Goal: Task Accomplishment & Management: Manage account settings

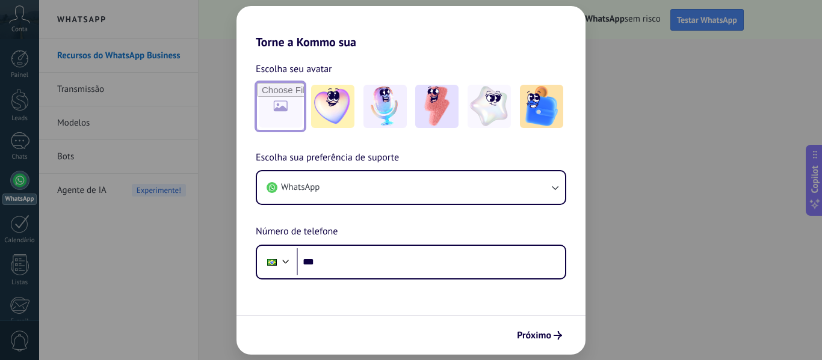
click at [285, 110] on input "file" at bounding box center [280, 106] width 47 height 47
click at [272, 104] on input "file" at bounding box center [280, 106] width 47 height 47
type input "**********"
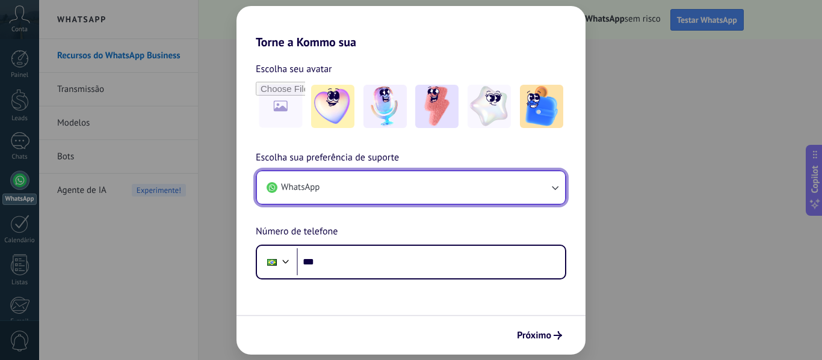
click at [363, 186] on button "WhatsApp" at bounding box center [411, 187] width 308 height 32
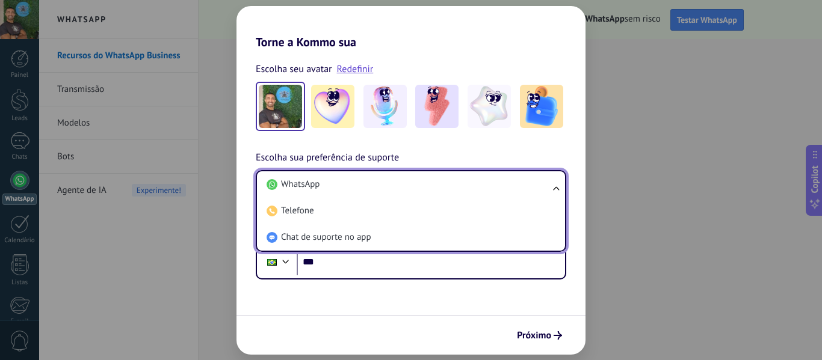
click at [363, 186] on li "WhatsApp" at bounding box center [409, 184] width 294 height 26
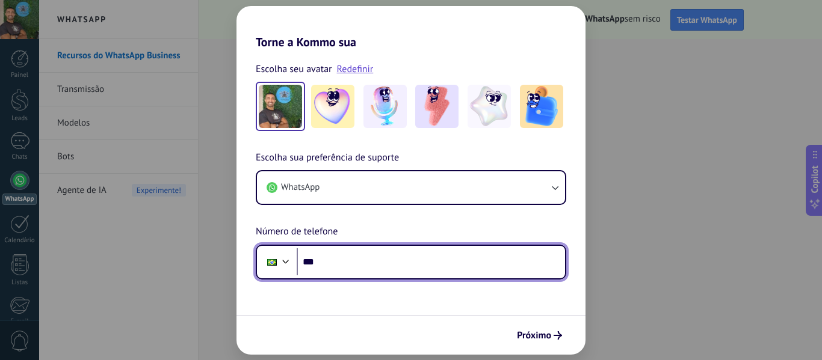
click at [326, 259] on input "***" at bounding box center [431, 263] width 268 height 28
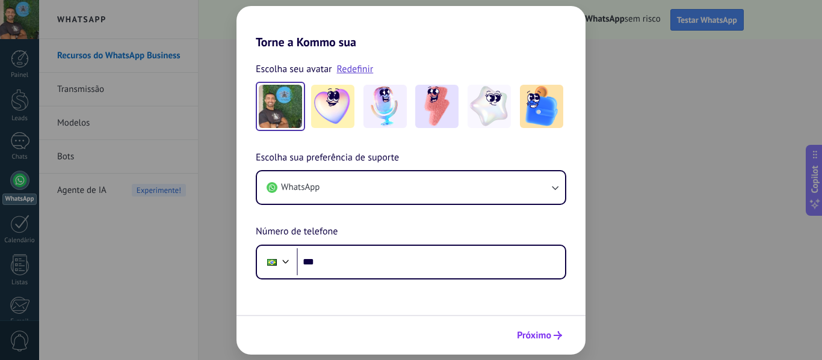
drag, startPoint x: 539, startPoint y: 320, endPoint x: 536, endPoint y: 344, distance: 24.9
click at [536, 344] on div "Próximo" at bounding box center [410, 335] width 349 height 40
click at [536, 344] on button "Próximo" at bounding box center [539, 336] width 56 height 20
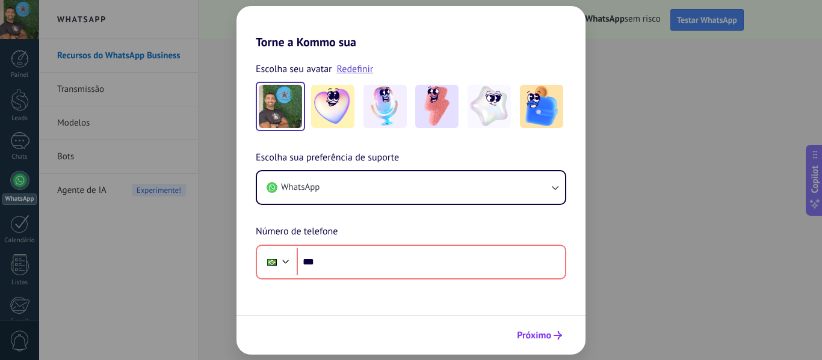
click at [536, 344] on button "Próximo" at bounding box center [539, 336] width 56 height 20
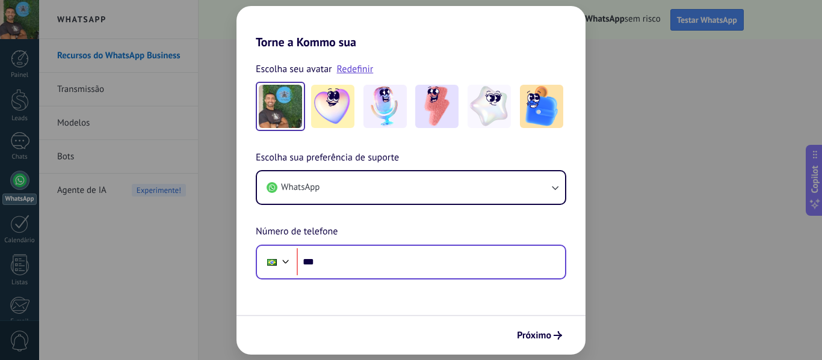
drag, startPoint x: 401, startPoint y: 279, endPoint x: 433, endPoint y: 265, distance: 35.3
click at [433, 265] on div "Phone ***" at bounding box center [411, 262] width 310 height 35
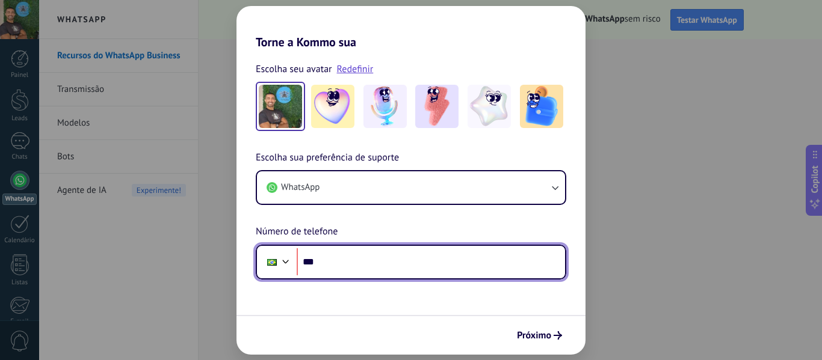
click at [433, 265] on input "***" at bounding box center [431, 263] width 268 height 28
paste input "**********"
type input "**********"
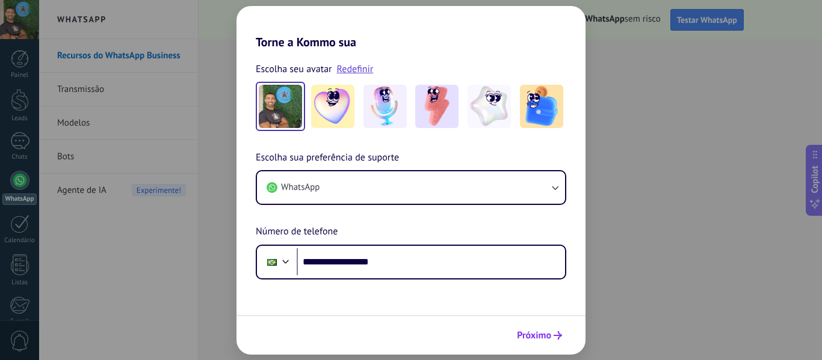
click at [530, 329] on button "Próximo" at bounding box center [539, 336] width 56 height 20
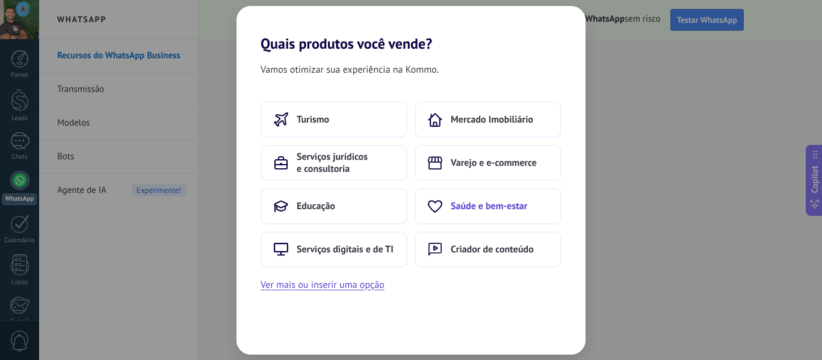
click at [457, 211] on span "Saúde e bem-estar" at bounding box center [489, 206] width 76 height 12
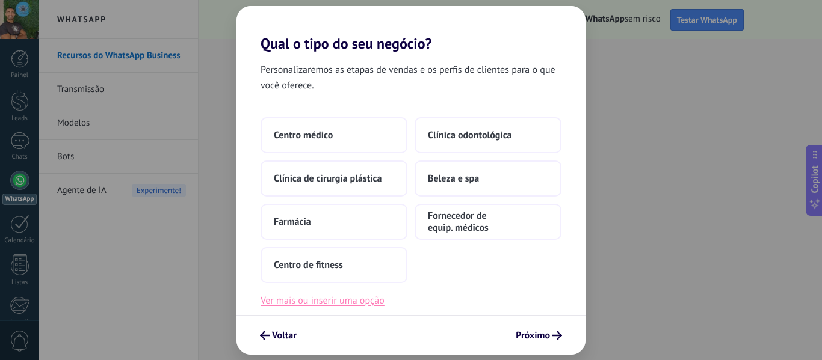
click at [362, 303] on button "Ver mais ou inserir uma opção" at bounding box center [323, 301] width 124 height 16
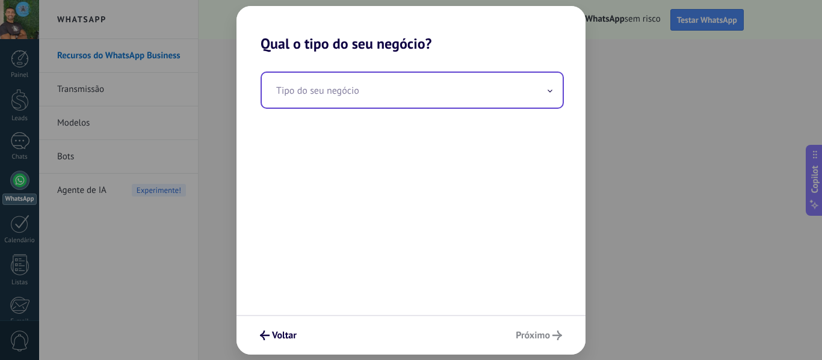
click at [449, 91] on input "text" at bounding box center [412, 90] width 301 height 35
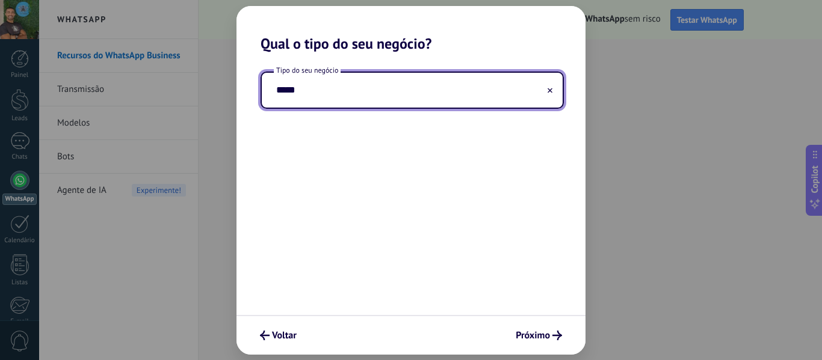
drag, startPoint x: 546, startPoint y: 91, endPoint x: 557, endPoint y: 91, distance: 10.2
click at [557, 91] on input "*****" at bounding box center [412, 90] width 301 height 35
type input "*****"
click at [552, 89] on button at bounding box center [550, 89] width 6 height 11
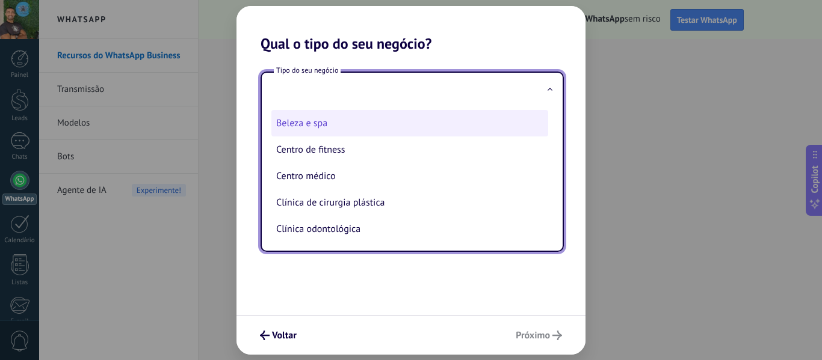
click at [428, 122] on li "Beleza e spa" at bounding box center [409, 123] width 277 height 26
type input "**********"
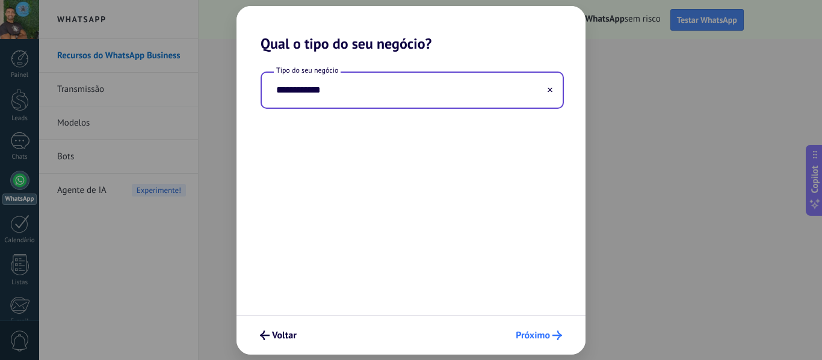
click at [549, 342] on button "Próximo" at bounding box center [538, 336] width 57 height 20
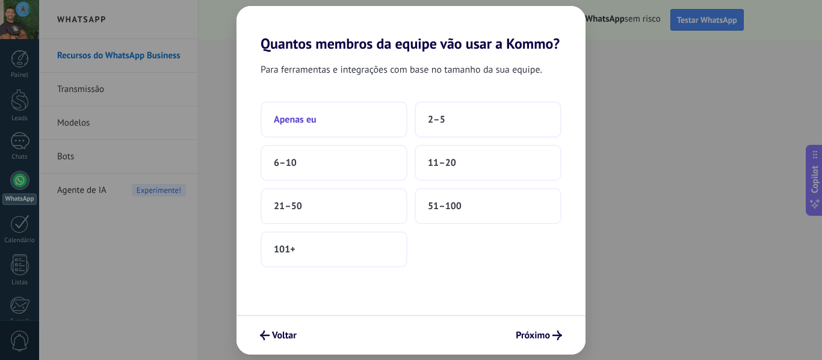
click at [375, 123] on button "Apenas eu" at bounding box center [334, 120] width 147 height 36
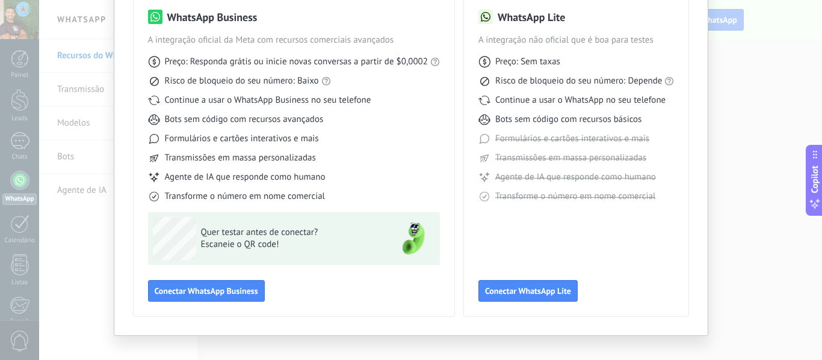
scroll to position [112, 0]
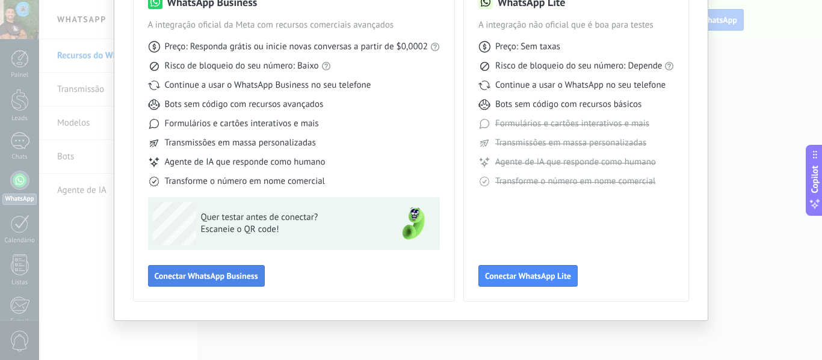
click at [247, 286] on button "Conectar WhatsApp Business" at bounding box center [206, 276] width 117 height 22
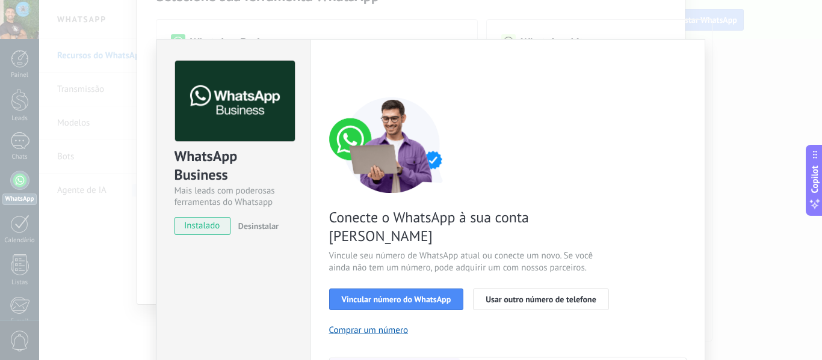
scroll to position [81, 0]
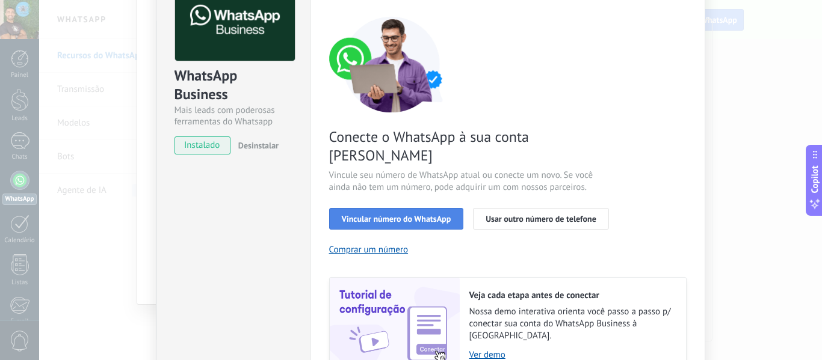
click at [393, 215] on span "Vincular número do WhatsApp" at bounding box center [397, 219] width 110 height 8
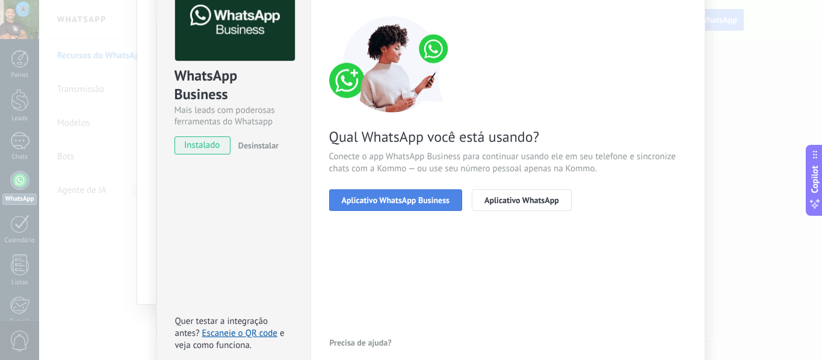
click at [412, 207] on button "Aplicativo WhatsApp Business" at bounding box center [395, 201] width 133 height 22
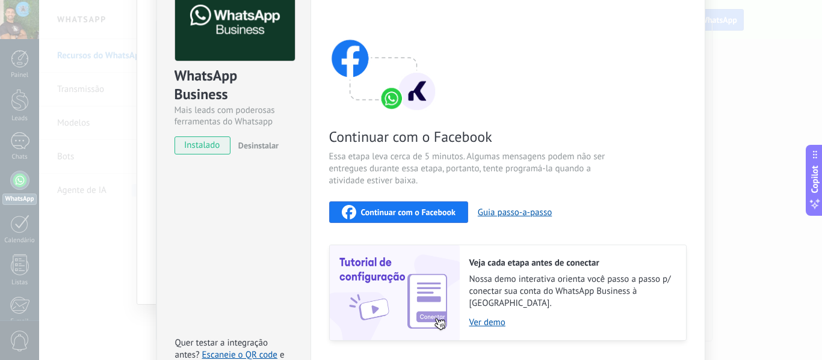
click at [412, 208] on span "Continuar com o Facebook" at bounding box center [408, 212] width 94 height 8
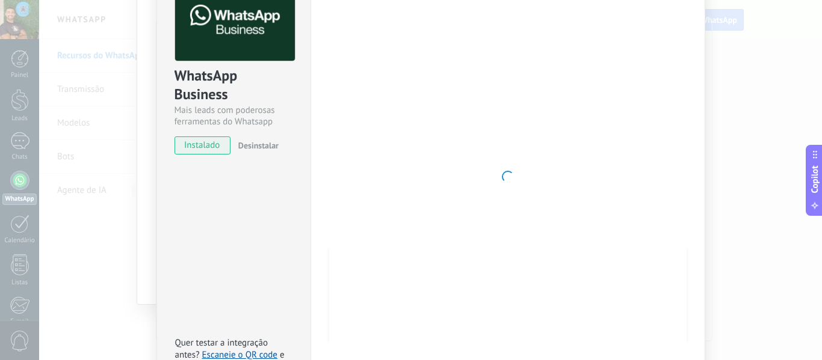
scroll to position [0, 0]
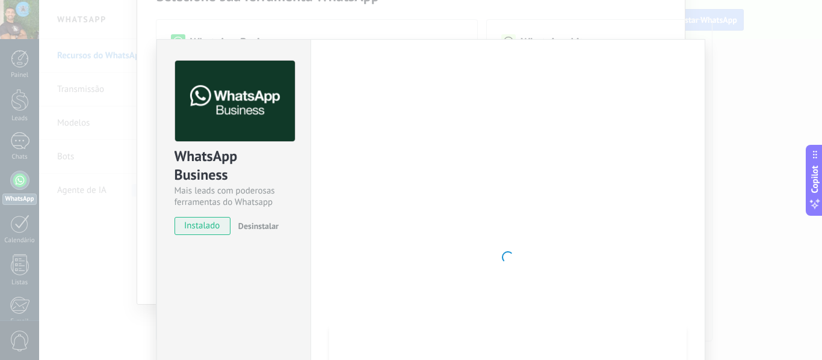
click at [519, 179] on div at bounding box center [507, 258] width 357 height 394
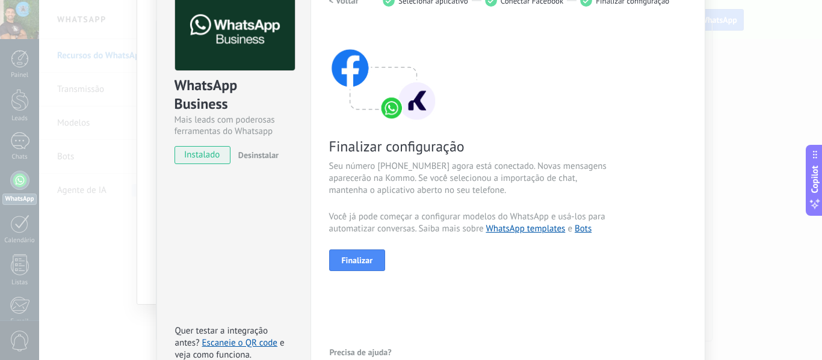
scroll to position [70, 0]
click at [374, 261] on button "Finalizar" at bounding box center [357, 261] width 57 height 22
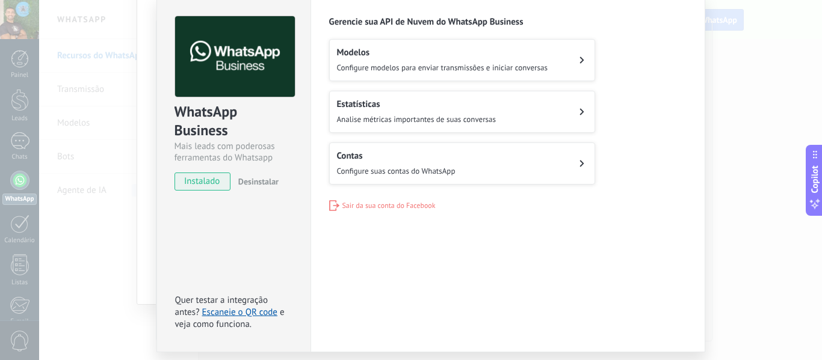
scroll to position [0, 0]
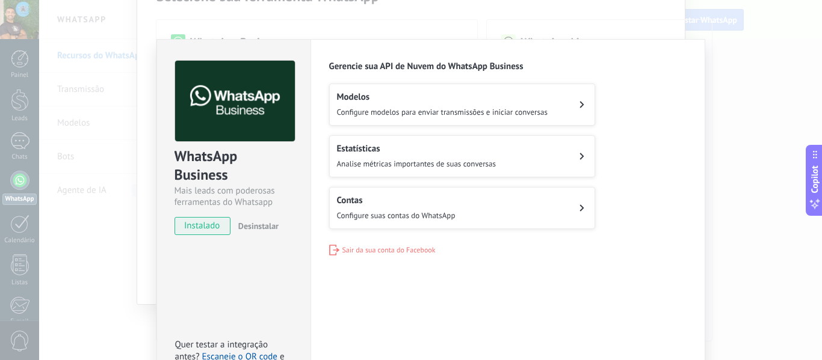
click at [713, 80] on div "WhatsApp Business Mais leads com poderosas ferramentas do Whatsapp instalado De…" at bounding box center [430, 180] width 783 height 360
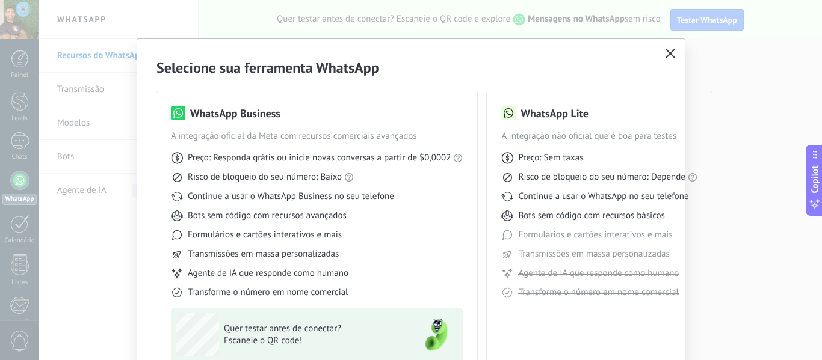
scroll to position [1, 0]
click at [663, 49] on button "button" at bounding box center [671, 53] width 16 height 17
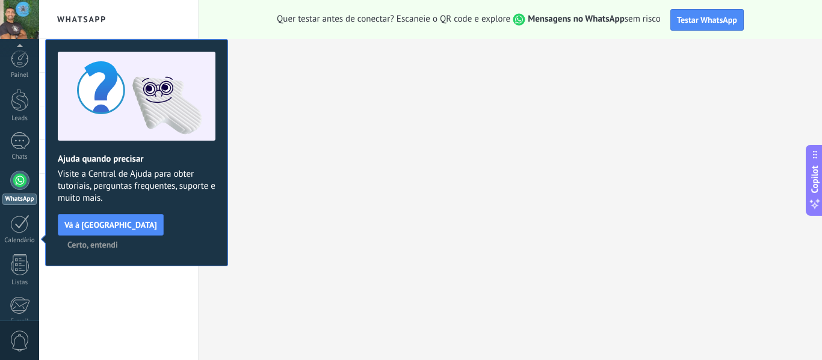
scroll to position [140, 0]
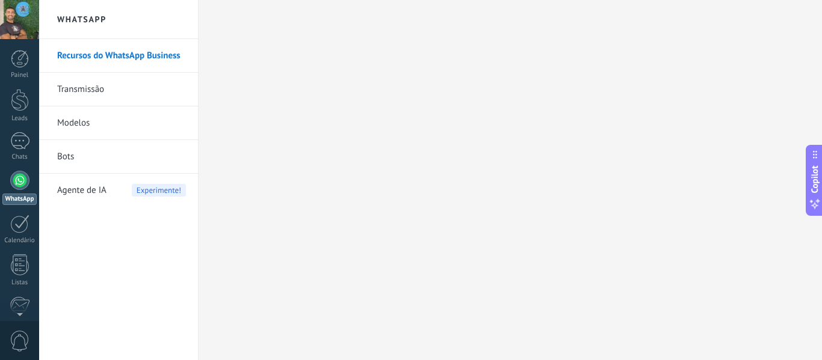
click at [26, 181] on div at bounding box center [19, 180] width 19 height 19
click at [20, 75] on div "Painel" at bounding box center [19, 76] width 35 height 8
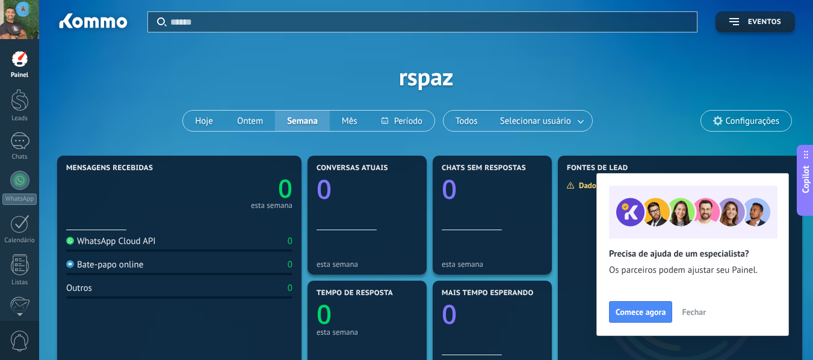
click at [242, 81] on div "Aplicar Eventos rspaz Hoje Ontem Semana Mês Todos Selecionar usuário Configuraç…" at bounding box center [426, 76] width 738 height 153
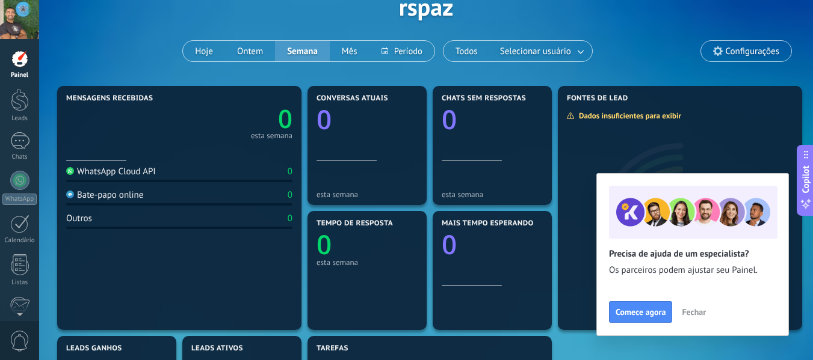
scroll to position [73, 0]
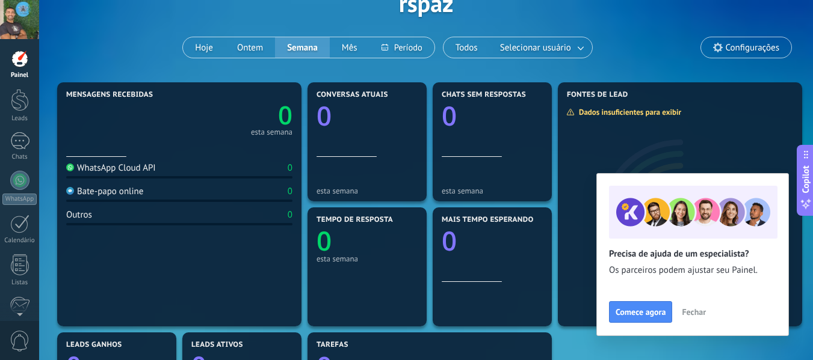
click at [690, 309] on span "Fechar" at bounding box center [694, 312] width 24 height 8
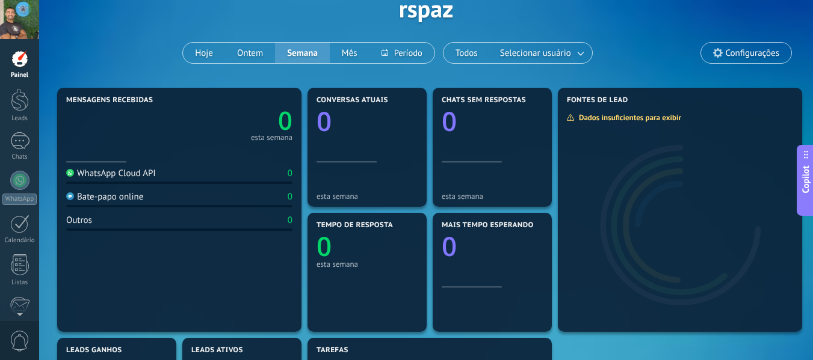
scroll to position [67, 0]
click at [22, 110] on div at bounding box center [20, 100] width 18 height 22
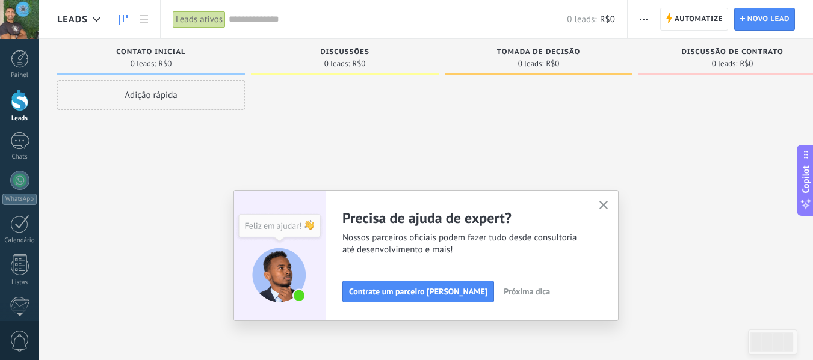
click at [603, 209] on button "button" at bounding box center [603, 206] width 15 height 16
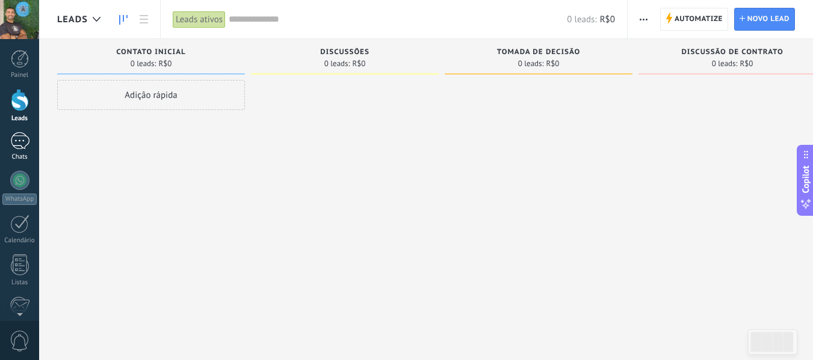
click at [26, 143] on div at bounding box center [19, 140] width 19 height 17
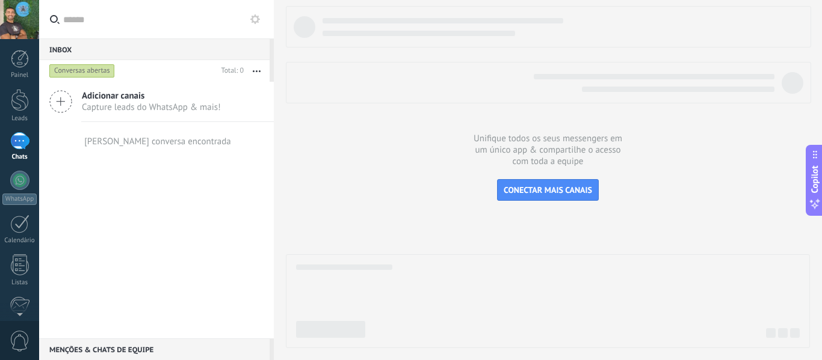
click at [80, 103] on div "Adicionar canais Capture leads do WhatsApp & mais!" at bounding box center [156, 102] width 235 height 40
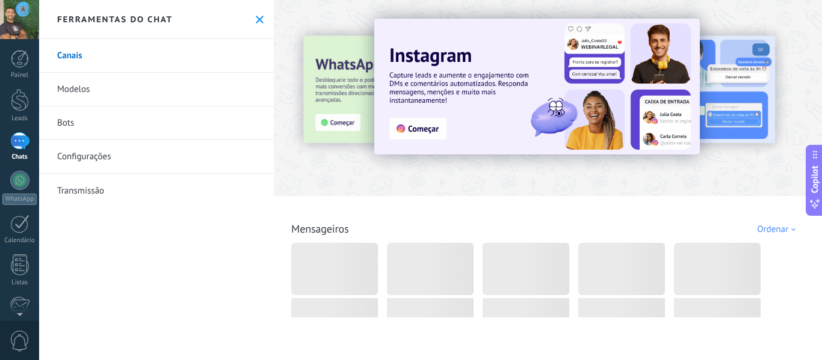
click at [76, 128] on link "Bots" at bounding box center [156, 124] width 235 height 34
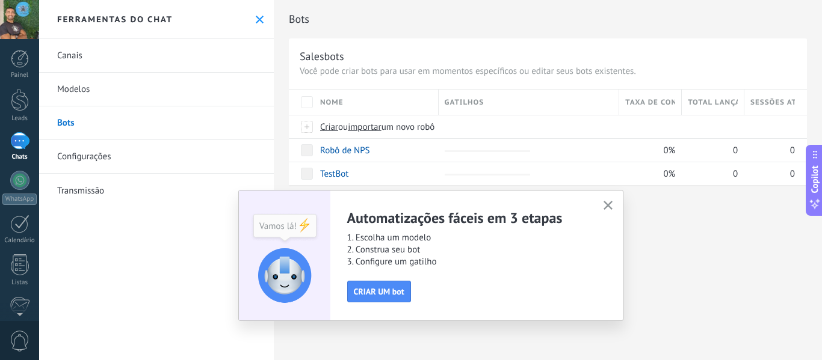
click at [72, 54] on link "Canais" at bounding box center [156, 56] width 235 height 34
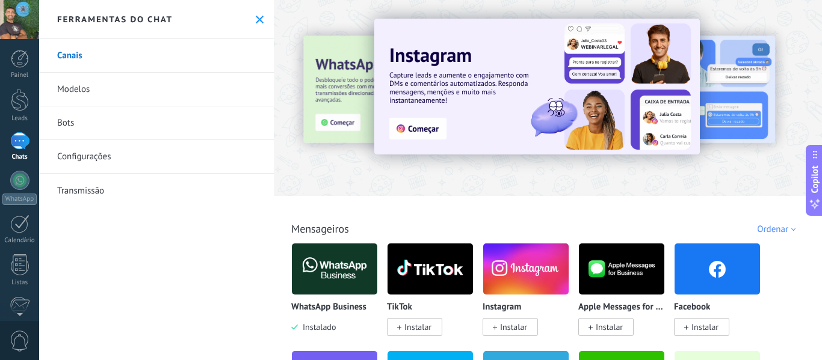
click at [252, 20] on div "Ferramentas do chat" at bounding box center [156, 19] width 235 height 39
click at [256, 20] on icon at bounding box center [260, 20] width 8 height 8
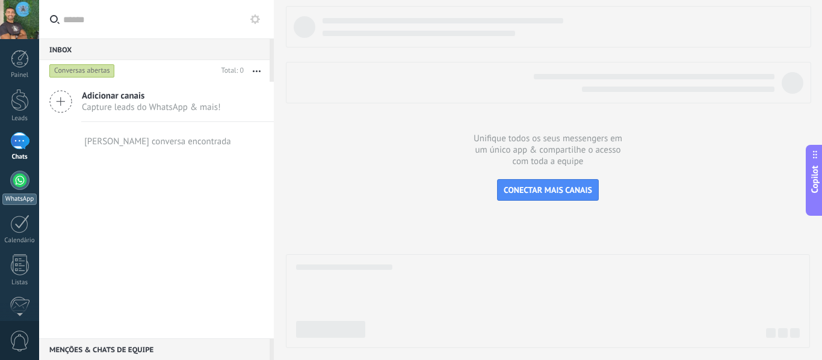
click at [22, 187] on div at bounding box center [19, 180] width 19 height 19
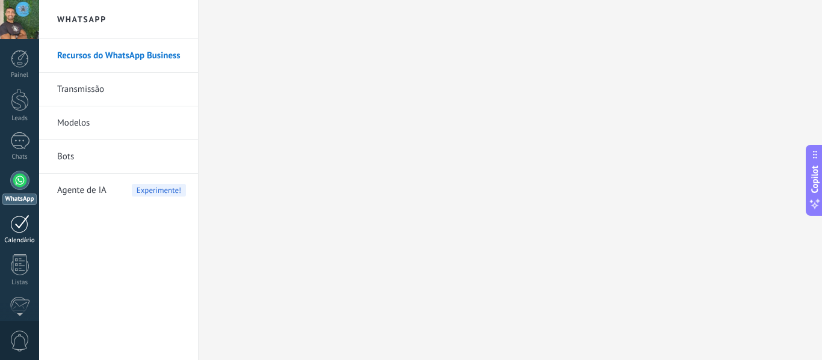
click at [22, 229] on div at bounding box center [19, 224] width 19 height 19
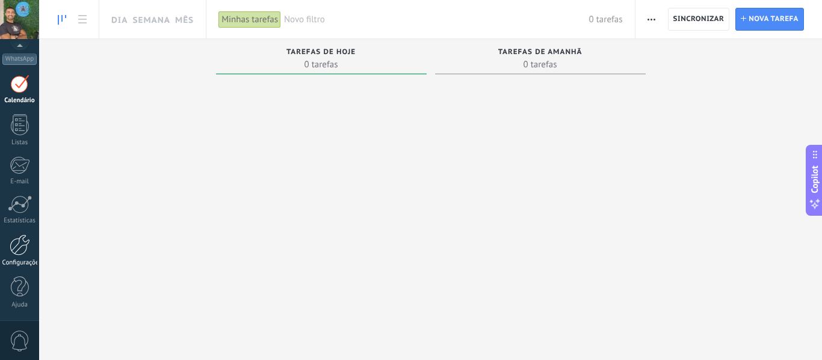
click at [19, 250] on div at bounding box center [20, 245] width 20 height 21
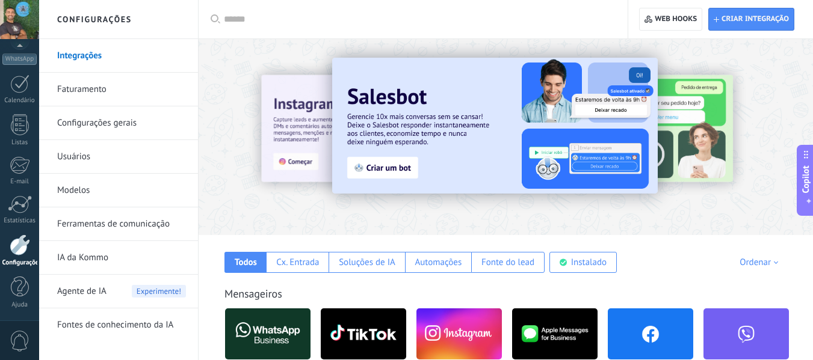
click at [25, 249] on div at bounding box center [20, 245] width 20 height 21
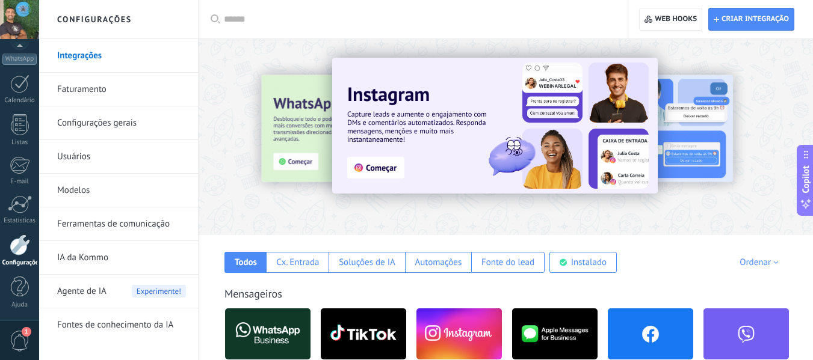
click at [36, 333] on div "1" at bounding box center [19, 341] width 39 height 40
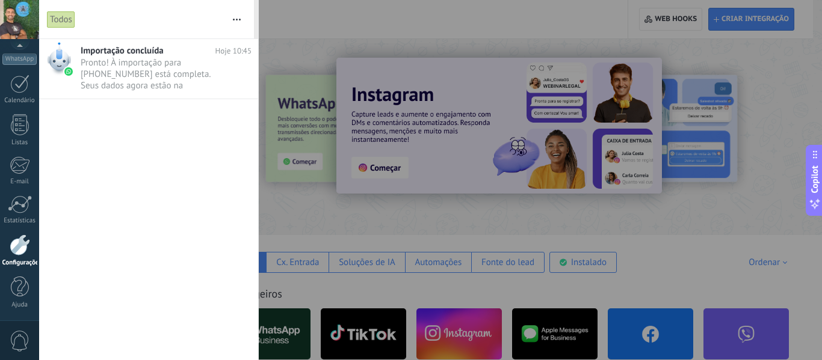
click at [238, 10] on button "button" at bounding box center [237, 19] width 26 height 39
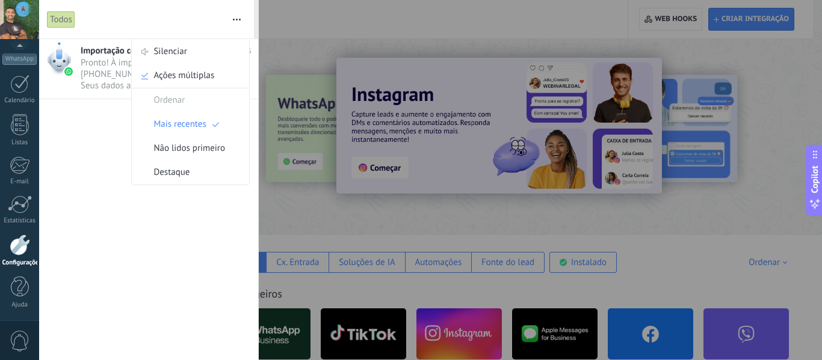
click at [312, 22] on div at bounding box center [411, 180] width 822 height 360
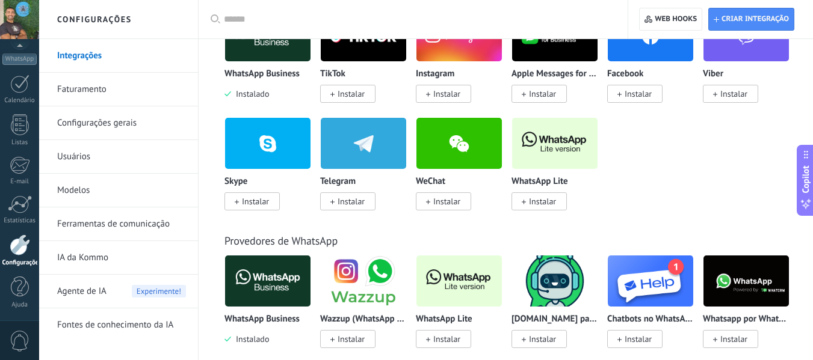
scroll to position [299, 0]
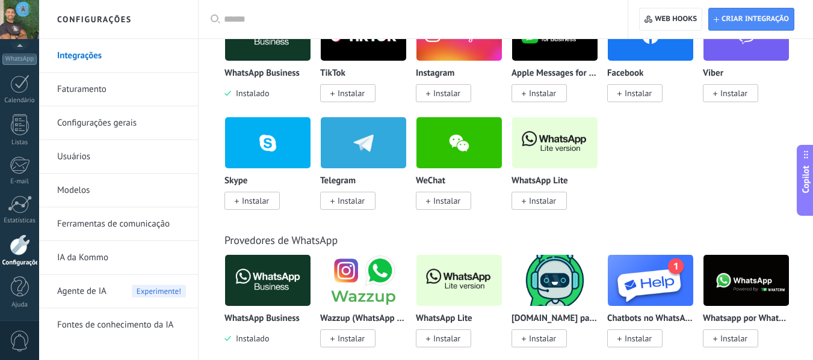
click at [127, 234] on link "Ferramentas de comunicação" at bounding box center [121, 225] width 129 height 34
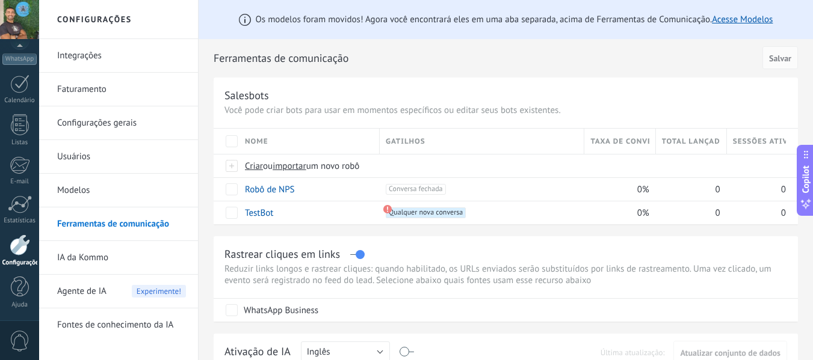
click at [132, 193] on link "Modelos" at bounding box center [121, 191] width 129 height 34
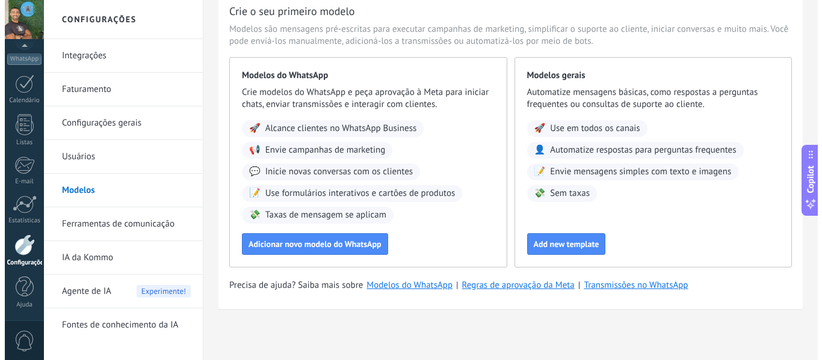
scroll to position [45, 0]
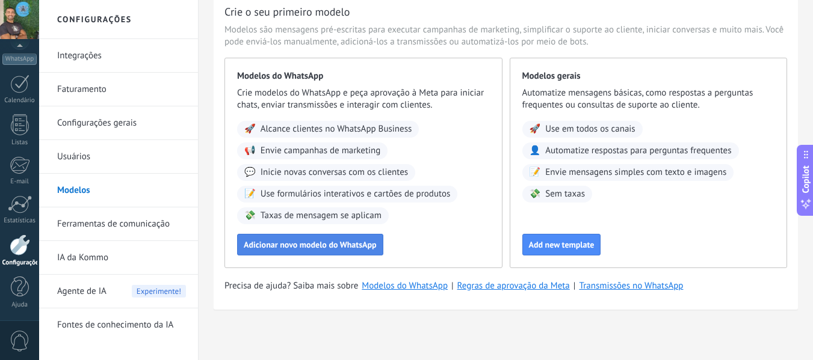
click at [346, 249] on span "Adicionar novo modelo do WhatsApp" at bounding box center [310, 245] width 133 height 8
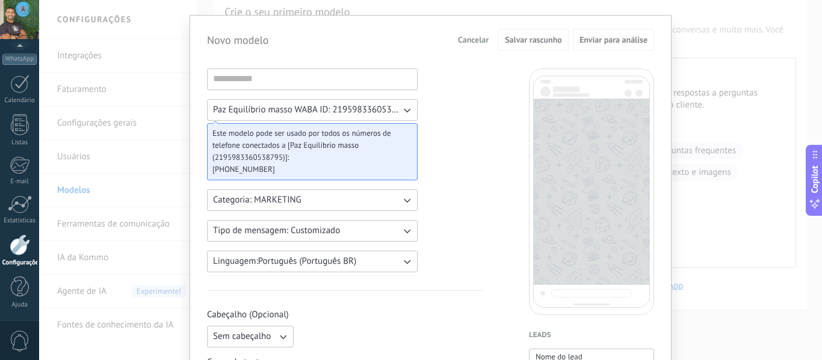
scroll to position [0, 0]
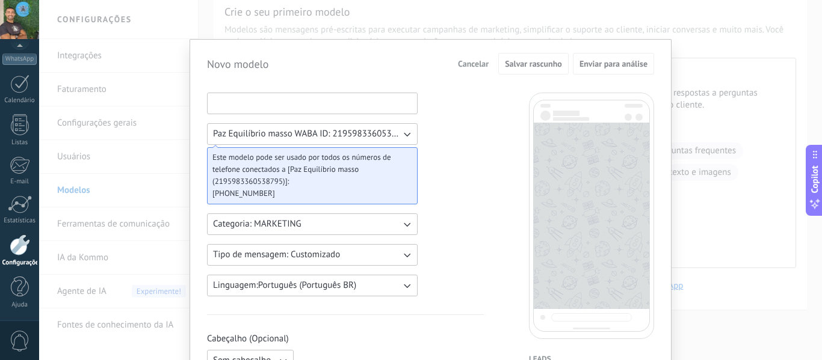
click at [278, 104] on input at bounding box center [312, 102] width 209 height 19
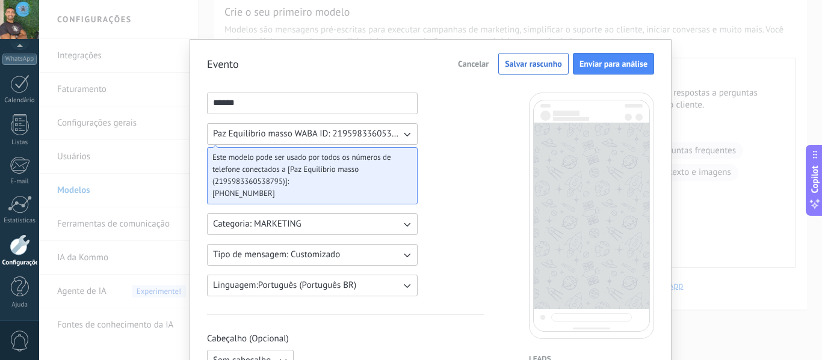
type input "******"
click at [284, 108] on input "******" at bounding box center [312, 102] width 209 height 19
click at [400, 142] on button "Paz Equilíbrio masso WABA ID: 2195983360538795" at bounding box center [312, 134] width 211 height 22
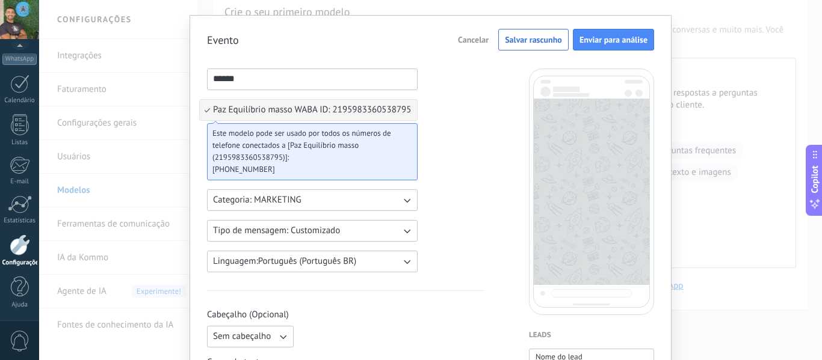
scroll to position [66, 0]
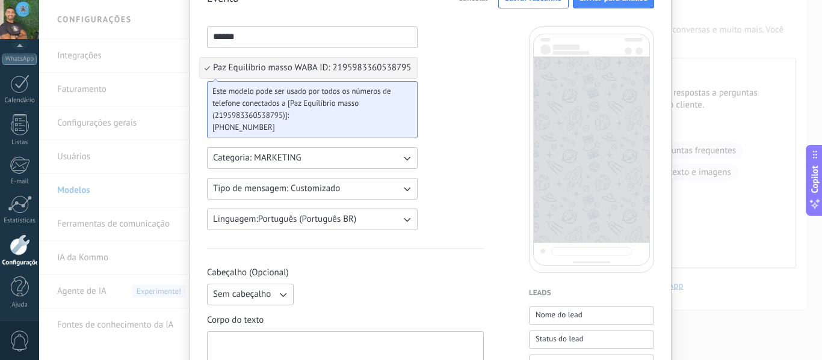
click at [288, 151] on button "Categoria: MARKETING" at bounding box center [312, 158] width 211 height 22
click at [397, 187] on button "Tipo de mensagem: Customizado" at bounding box center [312, 189] width 211 height 22
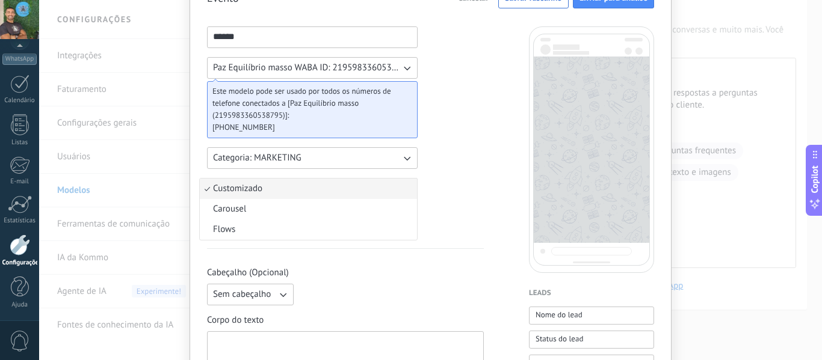
click at [392, 182] on li "Customizado" at bounding box center [308, 189] width 217 height 20
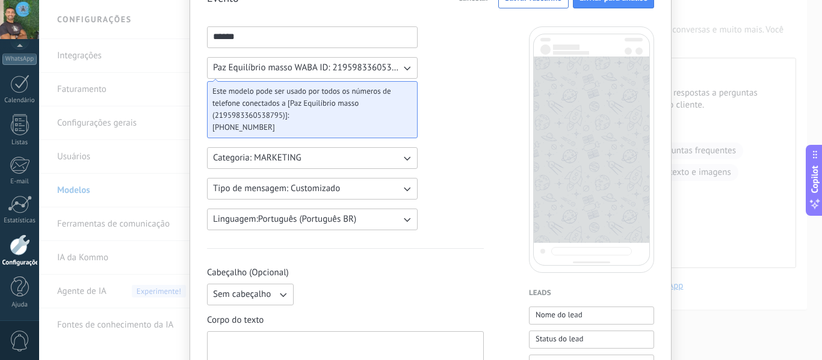
click at [372, 214] on button "Linguagem: Português (Português BR)" at bounding box center [312, 220] width 211 height 22
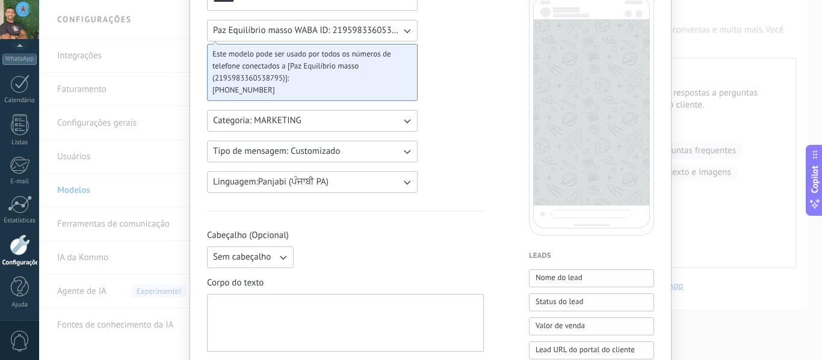
click at [397, 184] on button "Linguagem: Panjabi (ਪੰਜਾਬੀ PA)" at bounding box center [312, 182] width 211 height 22
click at [403, 187] on icon "button" at bounding box center [407, 182] width 12 height 12
click at [410, 170] on div "****** Paz Equilíbrio masso WABA ID: 2195983360538795 Este modelo pode ser usad…" at bounding box center [312, 91] width 211 height 204
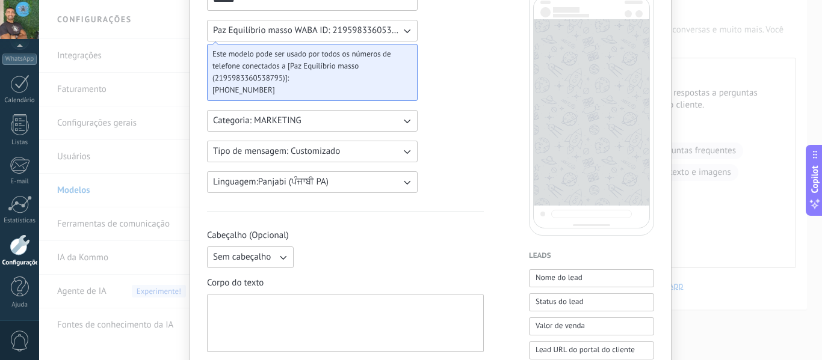
click at [407, 172] on div "****** Paz Equilíbrio masso WABA ID: 2195983360538795 Este modelo pode ser usad…" at bounding box center [312, 91] width 211 height 204
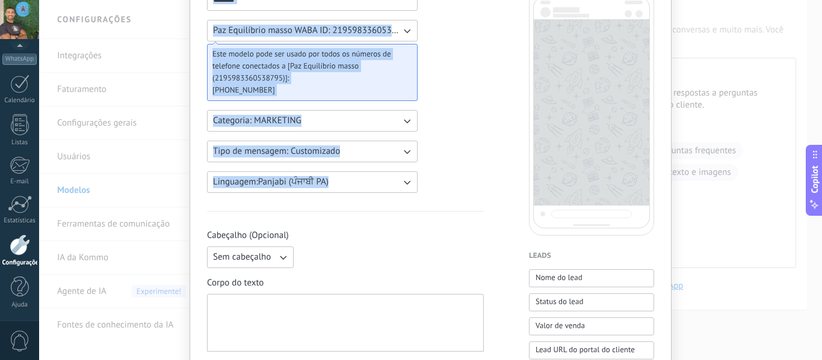
click at [407, 172] on button "Linguagem: Panjabi (ਪੰਜਾਬੀ PA)" at bounding box center [312, 182] width 211 height 22
click at [365, 193] on button "Linguagem: Panjabi (ਪੰਜਾਬੀ PA)" at bounding box center [312, 182] width 211 height 22
click at [395, 190] on button "Linguagem: Panjabi (ਪੰਜਾਬੀ PA)" at bounding box center [312, 182] width 211 height 22
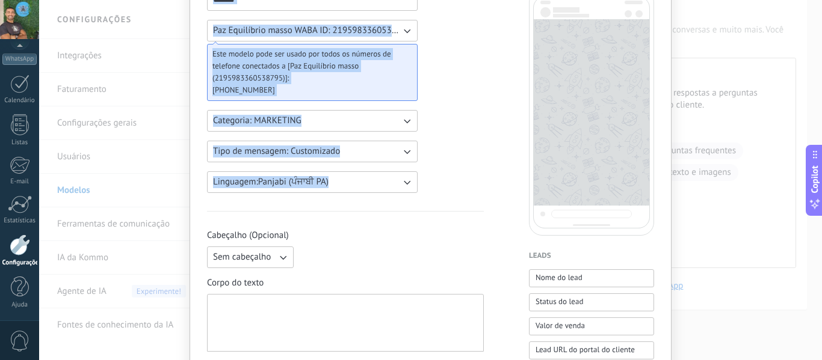
click at [403, 185] on icon "button" at bounding box center [407, 182] width 12 height 12
click at [404, 184] on icon "button" at bounding box center [407, 183] width 7 height 4
click at [320, 192] on button "Linguagem: Panjabi (ਪੰਜਾਬੀ PA)" at bounding box center [312, 182] width 211 height 22
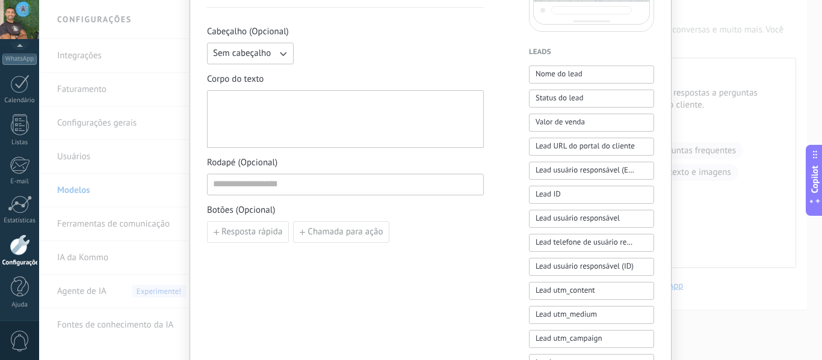
scroll to position [307, 0]
click at [306, 190] on input at bounding box center [346, 184] width 276 height 19
click at [368, 205] on span "Botões (Opcional)" at bounding box center [345, 211] width 277 height 12
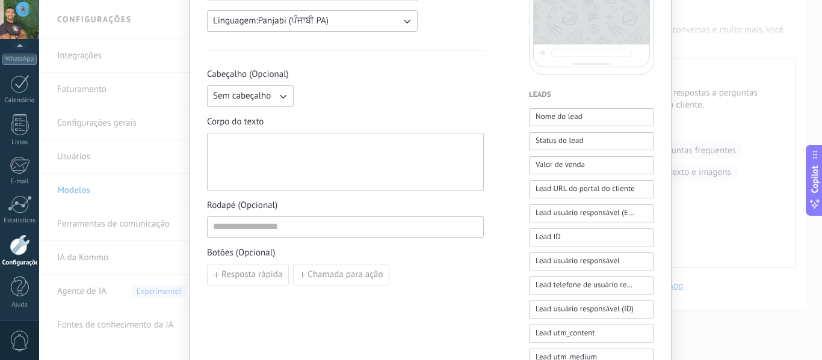
scroll to position [264, 0]
click at [557, 117] on span "Nome do lead" at bounding box center [559, 117] width 47 height 12
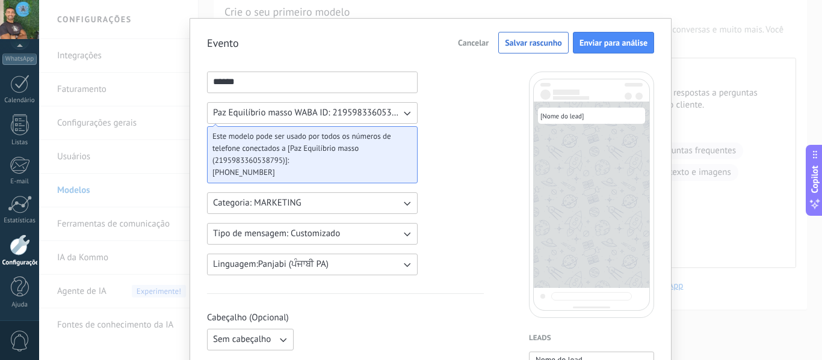
scroll to position [20, 0]
click at [385, 149] on span "Este modelo pode ser usado por todos os números de telefone conectados a [Paz E…" at bounding box center [307, 149] width 190 height 36
click at [383, 151] on span "Este modelo pode ser usado por todos os números de telefone conectados a [Paz E…" at bounding box center [307, 149] width 190 height 36
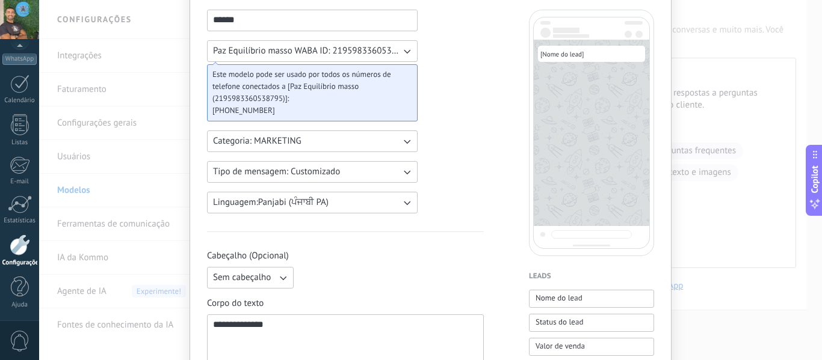
scroll to position [141, 0]
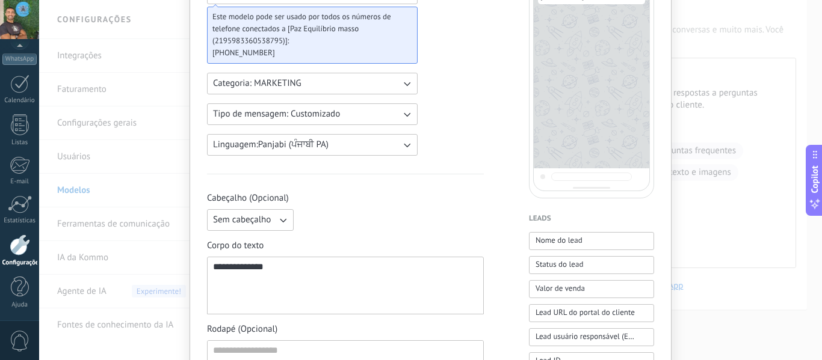
click at [213, 270] on span "**********" at bounding box center [238, 266] width 51 height 9
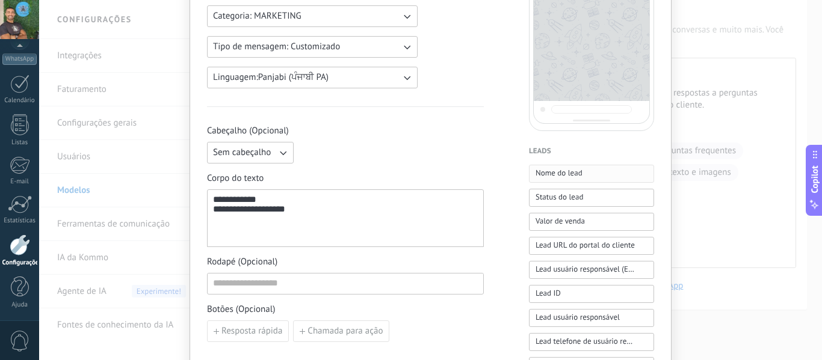
click at [563, 173] on span "Nome do lead" at bounding box center [559, 173] width 47 height 12
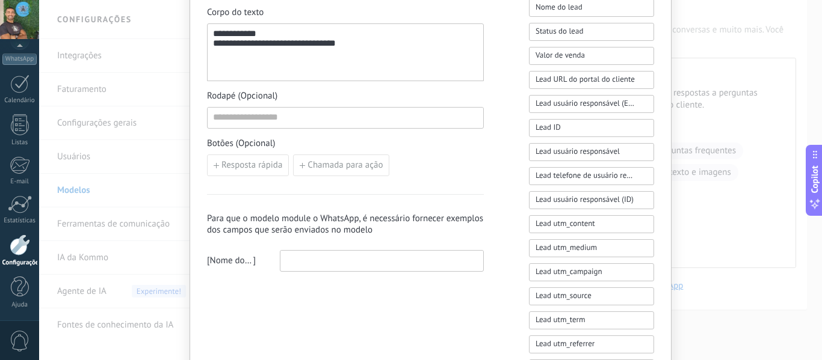
scroll to position [374, 0]
click at [329, 266] on input at bounding box center [381, 260] width 203 height 19
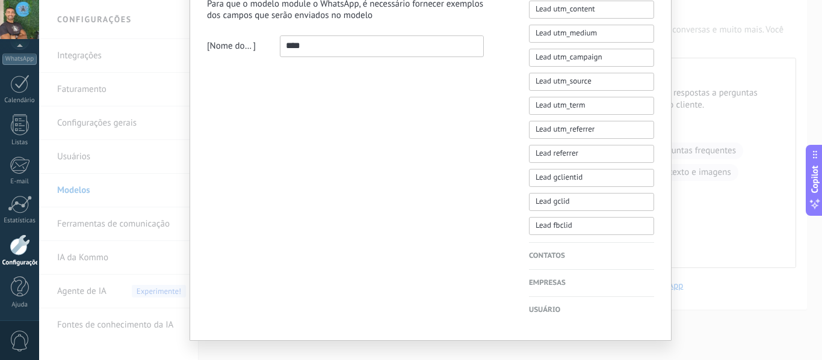
scroll to position [605, 0]
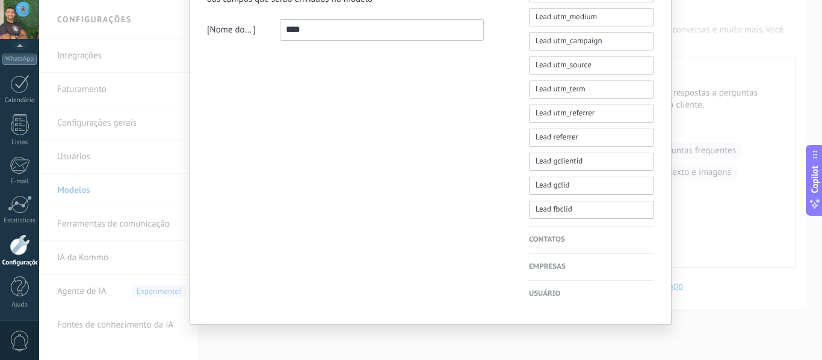
type input "****"
click at [542, 238] on h4 "Contatos" at bounding box center [591, 240] width 125 height 12
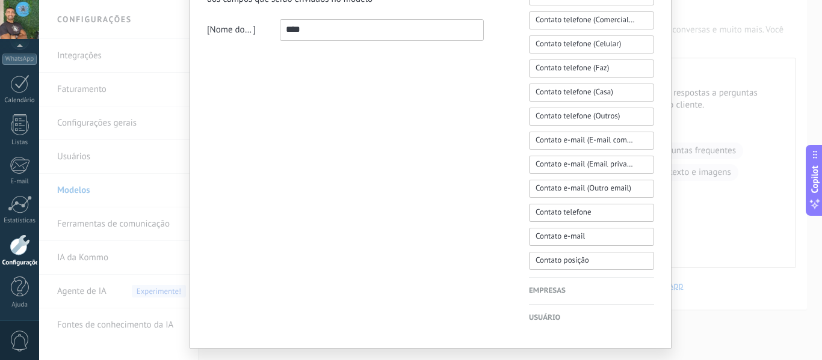
click at [542, 238] on span "Contato e-mail" at bounding box center [560, 236] width 49 height 12
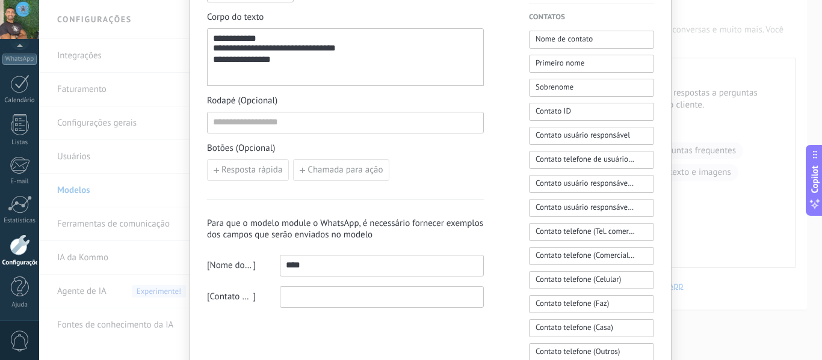
scroll to position [349, 0]
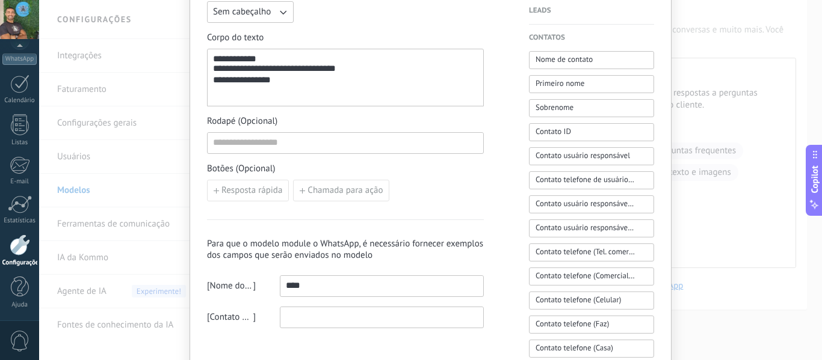
click at [542, 10] on h4 "Leads" at bounding box center [591, 11] width 125 height 12
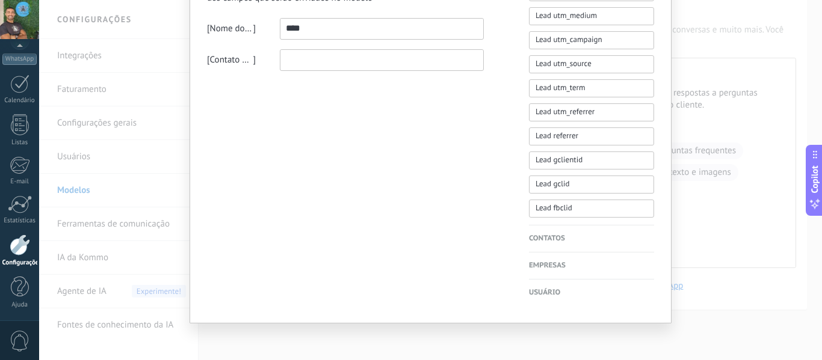
scroll to position [609, 0]
click at [556, 262] on h4 "Empresas" at bounding box center [591, 264] width 125 height 12
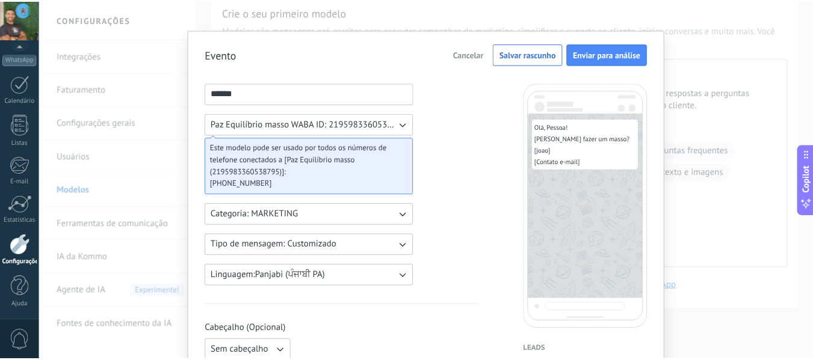
scroll to position [0, 0]
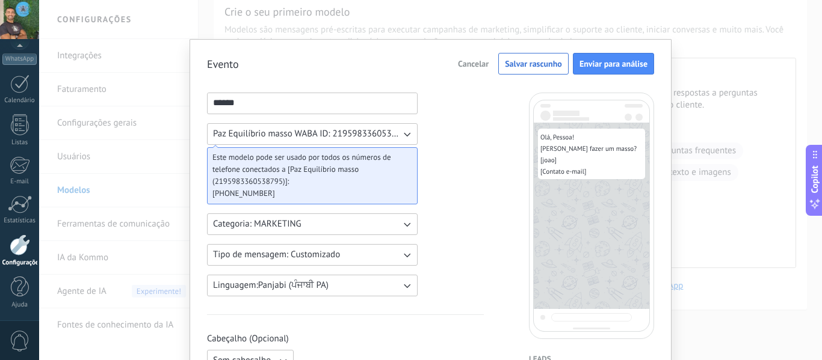
click at [460, 66] on span "Cancelar" at bounding box center [473, 64] width 31 height 8
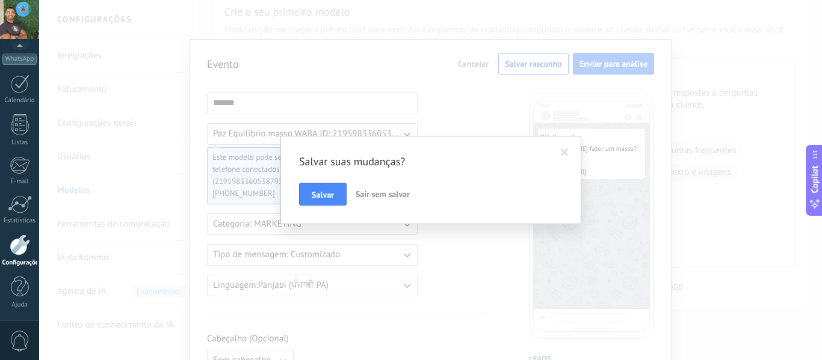
click at [386, 193] on span "Sair sem salvar" at bounding box center [383, 194] width 54 height 11
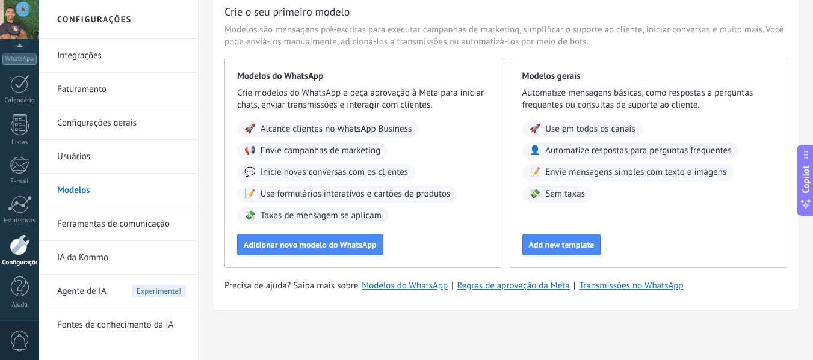
scroll to position [46, 0]
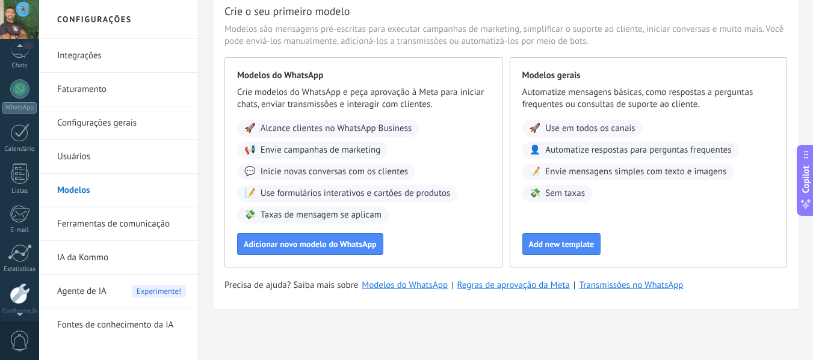
click at [23, 52] on div at bounding box center [19, 48] width 39 height 18
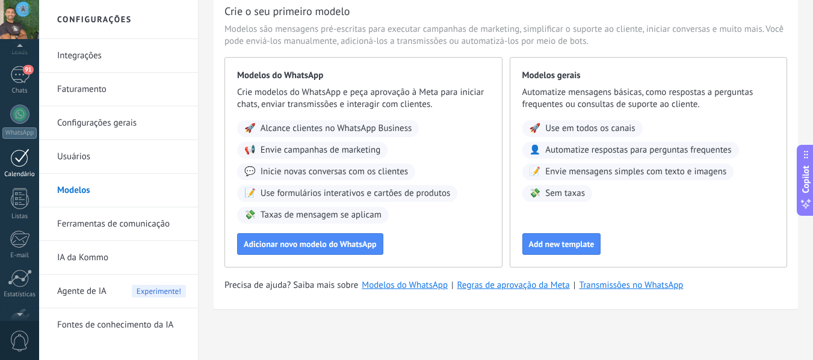
scroll to position [62, 0]
click at [17, 75] on div "91" at bounding box center [19, 78] width 19 height 17
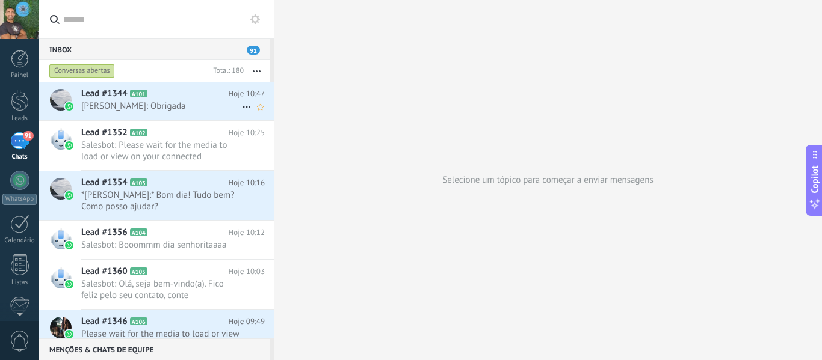
click at [167, 90] on h2 "Lead #1344 A101" at bounding box center [154, 94] width 147 height 12
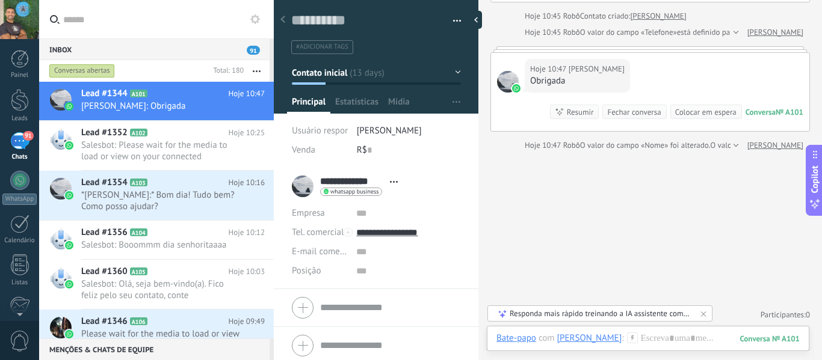
scroll to position [1543, 0]
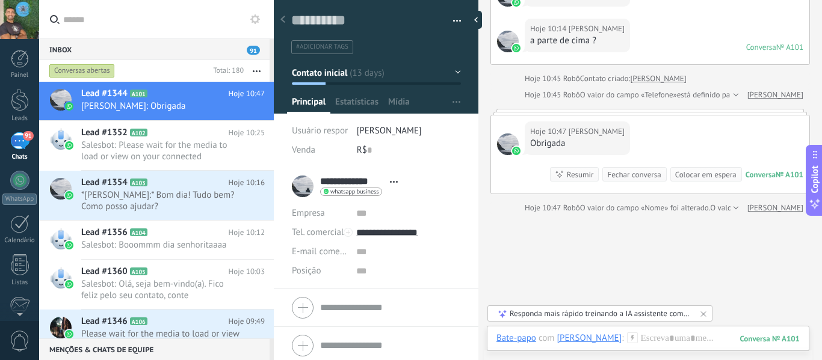
click at [392, 185] on span "Abrir detalhes Copiar nome Desvincular Contato principal" at bounding box center [394, 182] width 20 height 9
click at [421, 162] on div "Usuário responsável [PERSON_NAME] R$ 0" at bounding box center [376, 145] width 169 height 46
click at [362, 98] on span "Estatísticas" at bounding box center [356, 104] width 43 height 17
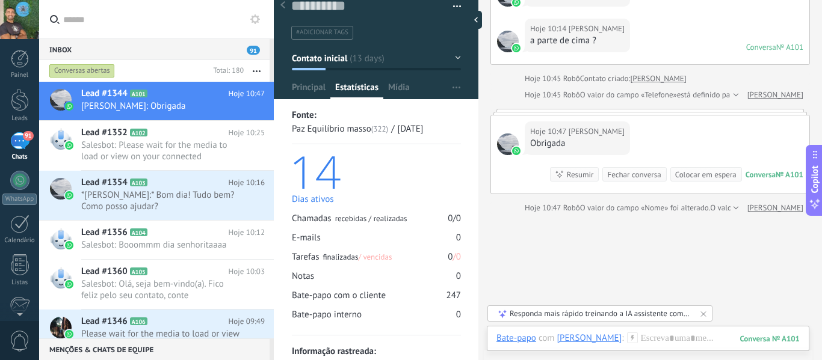
scroll to position [54, 0]
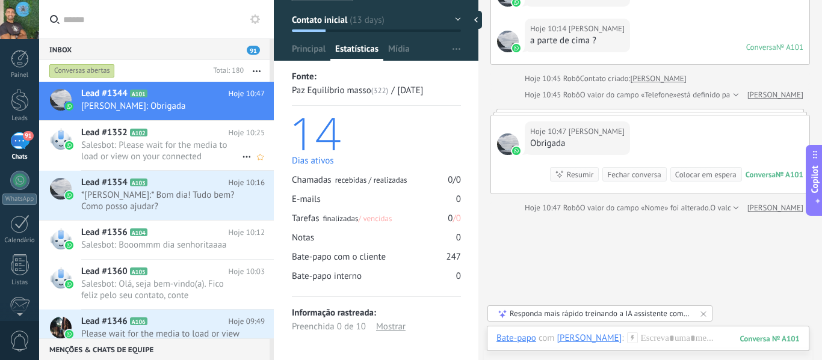
click at [188, 152] on span "Salesbot: Please wait for the media to load or view on your connected WhatsApp …" at bounding box center [161, 151] width 161 height 23
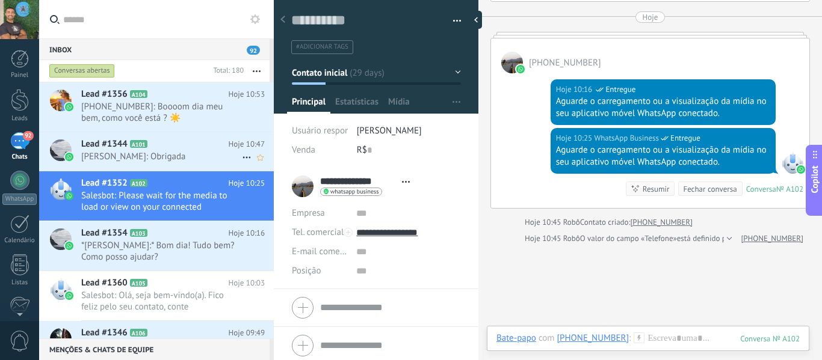
scroll to position [82, 0]
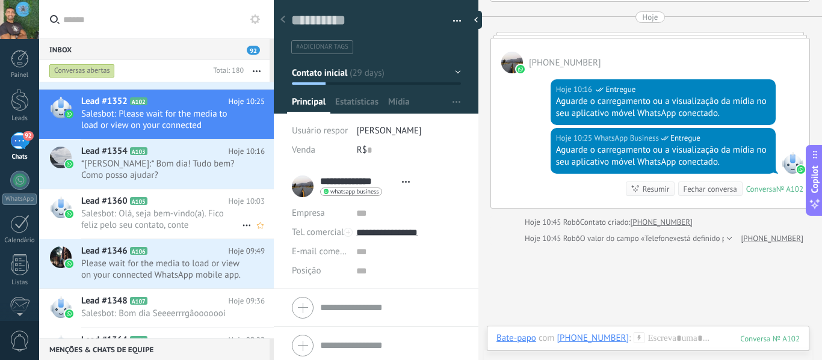
click at [181, 222] on span "Salesbot: Olá, seja bem-vindo(a). Fico feliz pelo seu contato, conte [PERSON_NA…" at bounding box center [161, 219] width 161 height 23
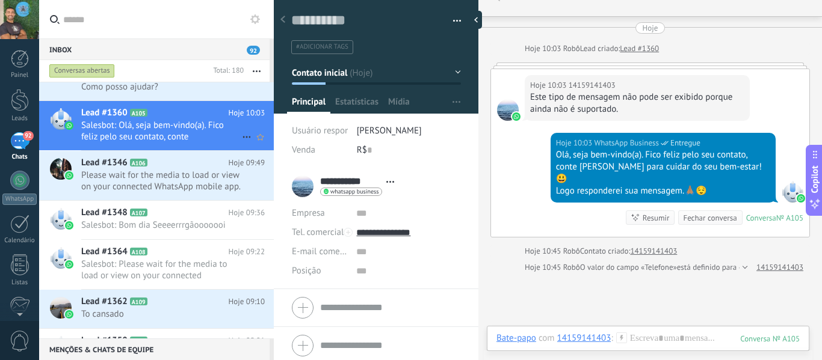
scroll to position [171, 0]
click at [181, 167] on h2 "Lead #1346 A106" at bounding box center [154, 162] width 147 height 12
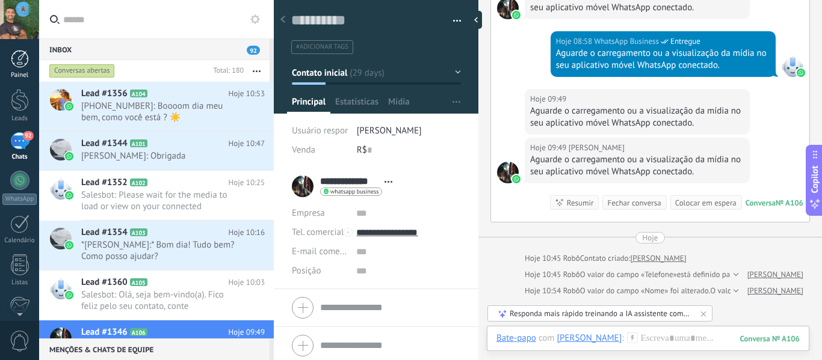
click at [31, 75] on div "Painel" at bounding box center [19, 76] width 35 height 8
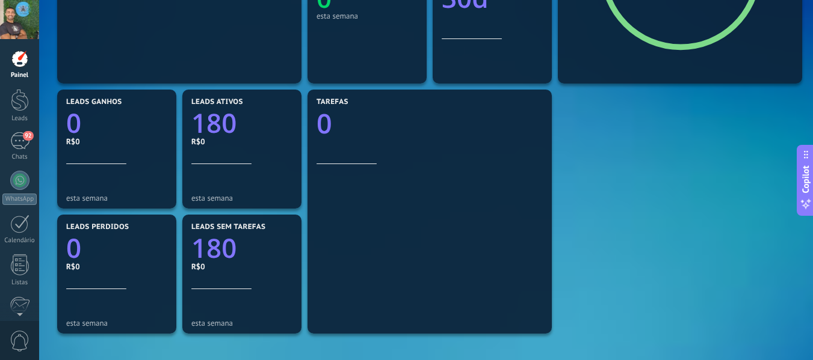
scroll to position [316, 0]
click at [246, 139] on link "180" at bounding box center [241, 123] width 101 height 36
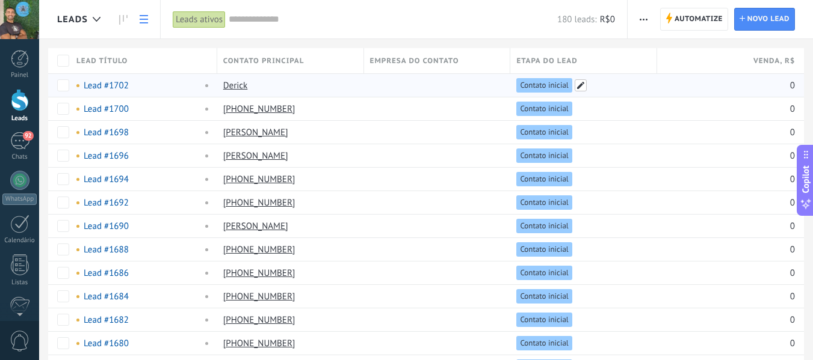
click at [579, 84] on span at bounding box center [581, 85] width 12 height 12
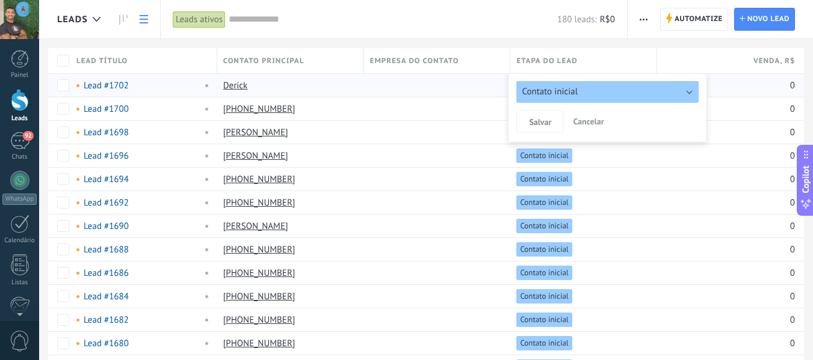
click at [675, 84] on button "Contato inicial" at bounding box center [607, 92] width 182 height 22
click at [629, 81] on div "Contato inicial Discussões Tomada de decisão Discussão de contrato Fechado - ga…" at bounding box center [607, 107] width 199 height 69
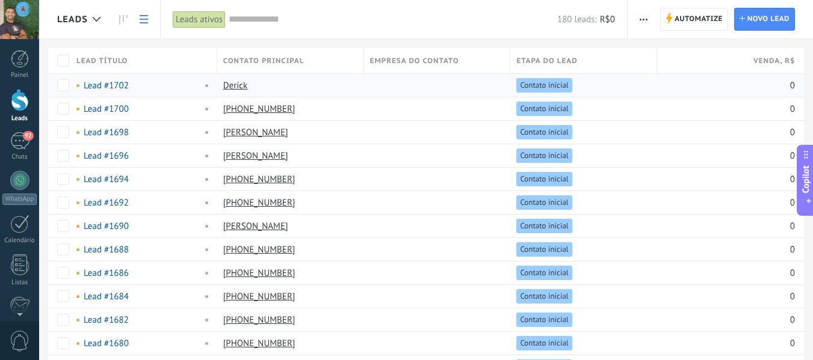
click at [138, 22] on link at bounding box center [144, 19] width 20 height 23
click at [120, 26] on link at bounding box center [123, 19] width 20 height 23
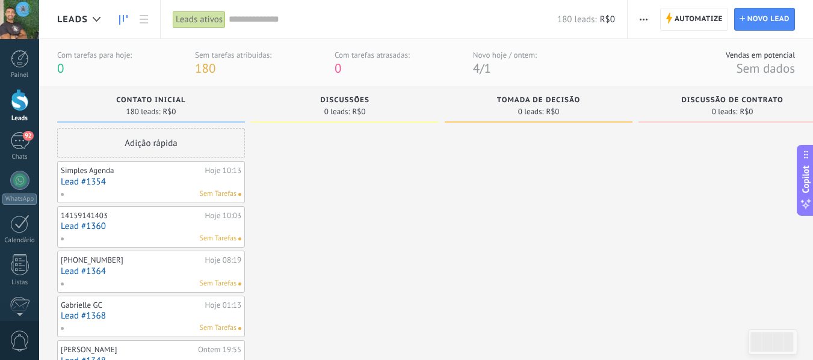
click at [180, 110] on div "180 leads: R$0" at bounding box center [151, 112] width 176 height 10
click at [155, 98] on span "Contato inicial" at bounding box center [150, 100] width 69 height 8
drag, startPoint x: 176, startPoint y: 102, endPoint x: 144, endPoint y: 104, distance: 31.9
click at [144, 104] on span "Contato inicial" at bounding box center [150, 100] width 69 height 8
click at [648, 17] on button "button" at bounding box center [643, 19] width 17 height 23
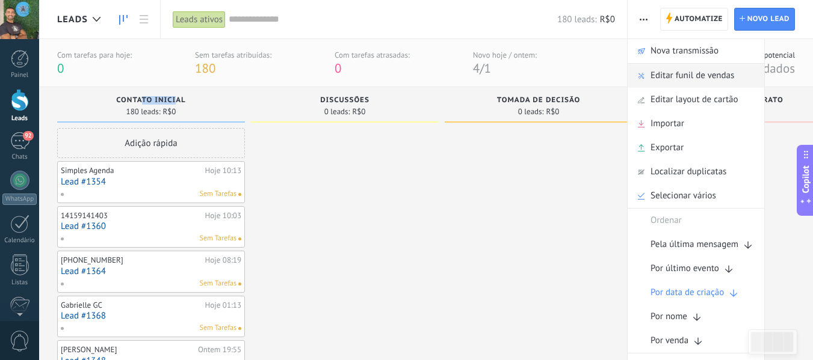
click at [652, 72] on span "Editar funil de vendas" at bounding box center [692, 76] width 84 height 24
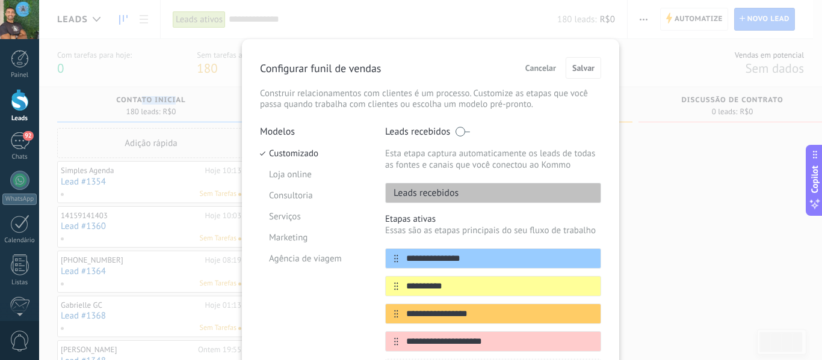
click at [555, 70] on button "Cancelar" at bounding box center [541, 68] width 42 height 18
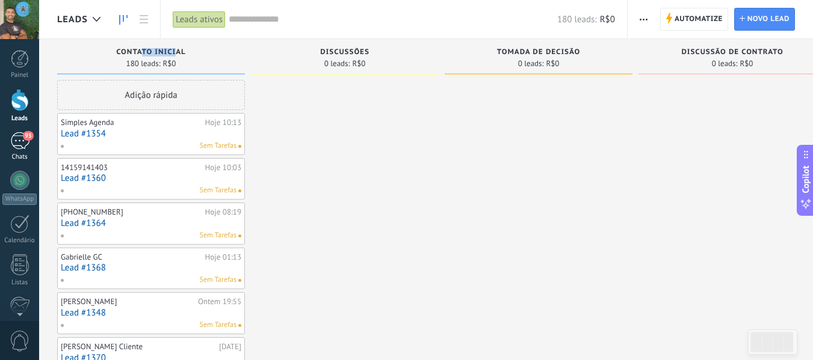
click at [28, 141] on div "93" at bounding box center [19, 140] width 19 height 17
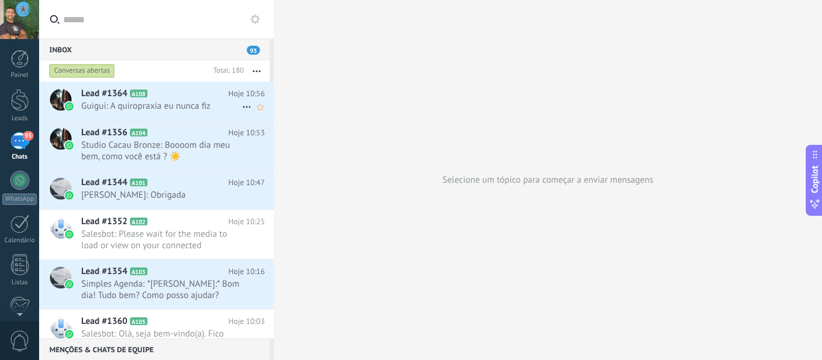
click at [175, 110] on span "Guigui: A quiropraxia eu nunca fiz" at bounding box center [161, 105] width 161 height 11
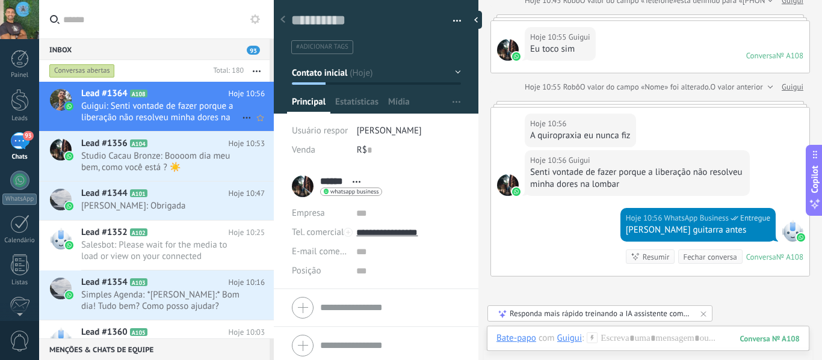
scroll to position [773, 0]
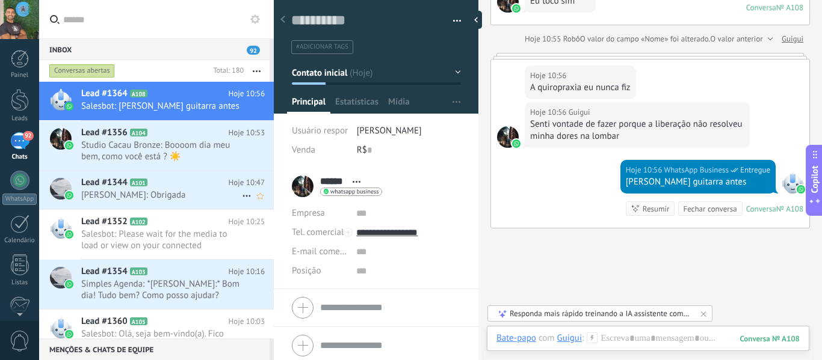
click at [189, 173] on div "Lead #1344 A101 Hoje 10:47 [PERSON_NAME]: Obrigada" at bounding box center [177, 190] width 193 height 38
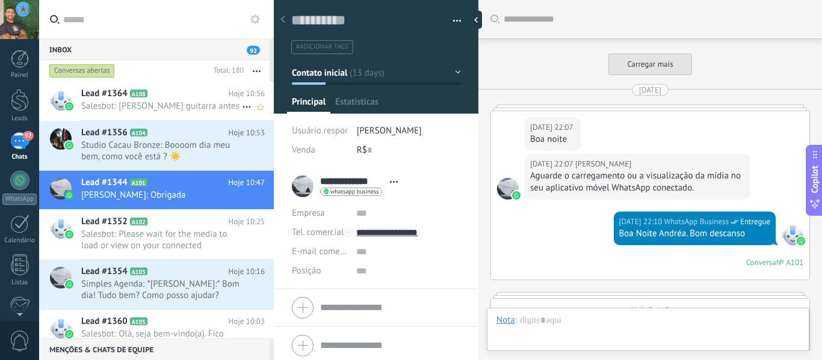
scroll to position [18, 0]
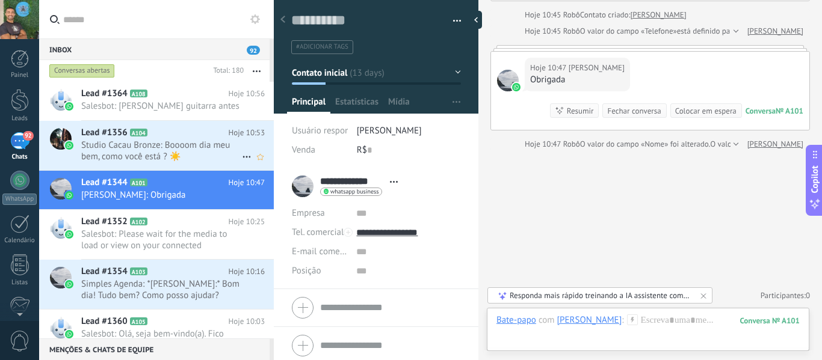
click at [162, 131] on h2 "Lead #1356 A104" at bounding box center [154, 133] width 147 height 12
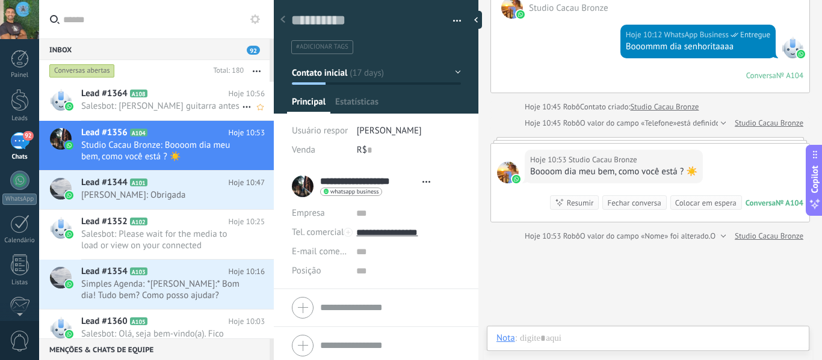
scroll to position [18, 0]
click at [243, 109] on icon at bounding box center [246, 107] width 14 height 14
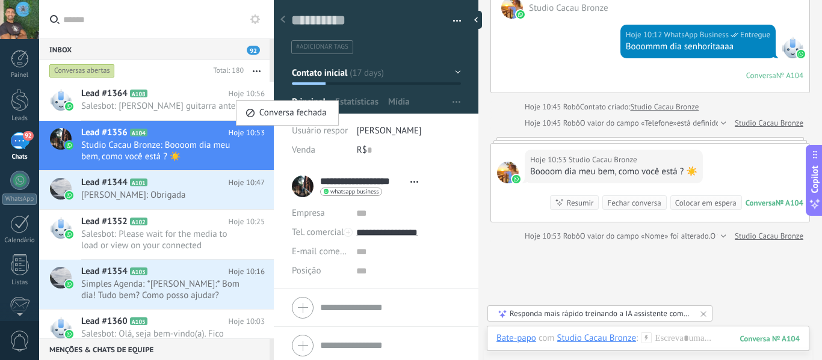
click at [168, 116] on div at bounding box center [411, 180] width 822 height 360
click at [364, 100] on span "Estatísticas" at bounding box center [356, 104] width 43 height 17
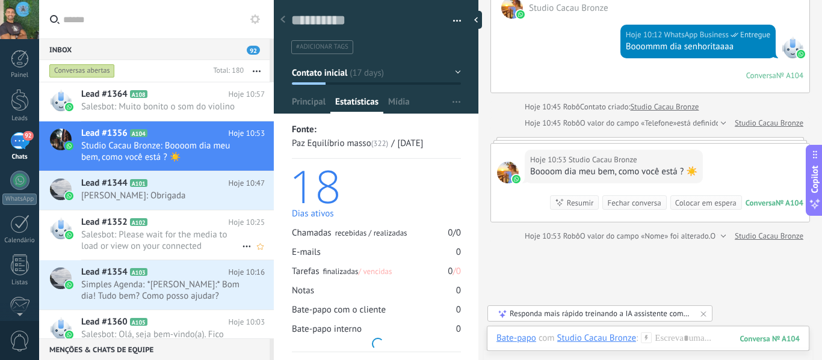
scroll to position [107, 0]
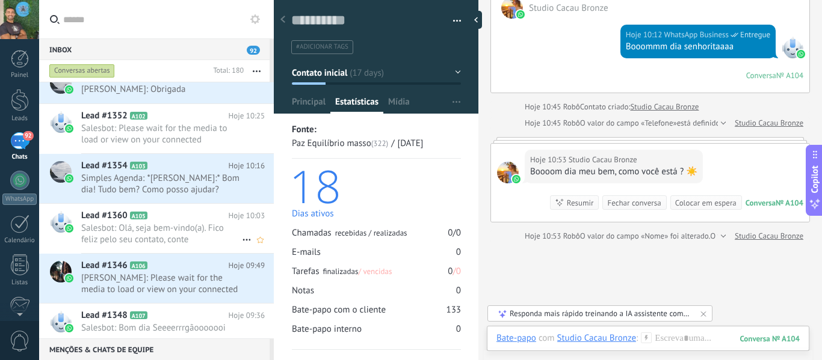
click at [130, 223] on span "Salesbot: Olá, seja bem-vindo(a). Fico feliz pelo seu contato, conte [PERSON_NA…" at bounding box center [161, 234] width 161 height 23
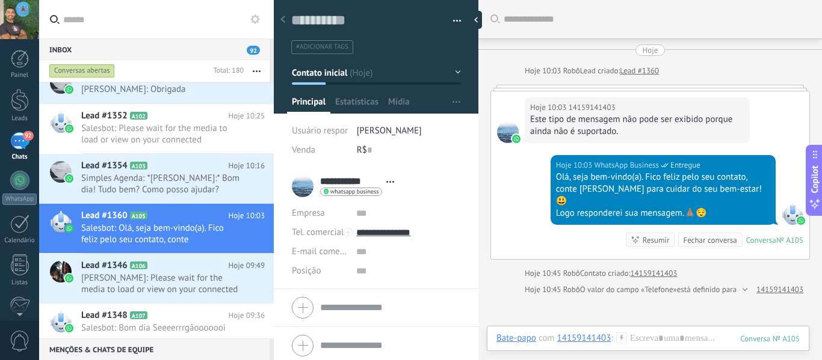
click at [629, 131] on div "Este tipo de mensagem não pode ser exibido porque ainda não é suportado." at bounding box center [637, 126] width 214 height 24
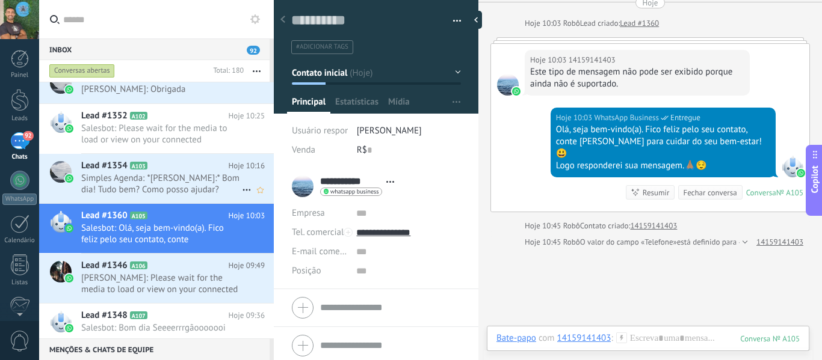
scroll to position [185, 0]
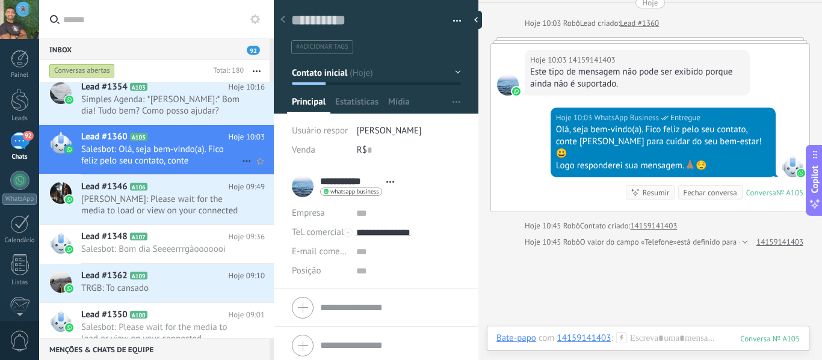
click at [243, 162] on icon at bounding box center [246, 161] width 14 height 14
click at [233, 173] on div at bounding box center [411, 180] width 822 height 360
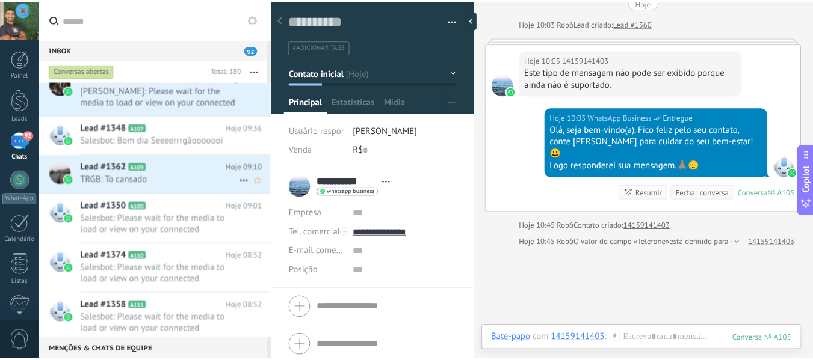
scroll to position [0, 0]
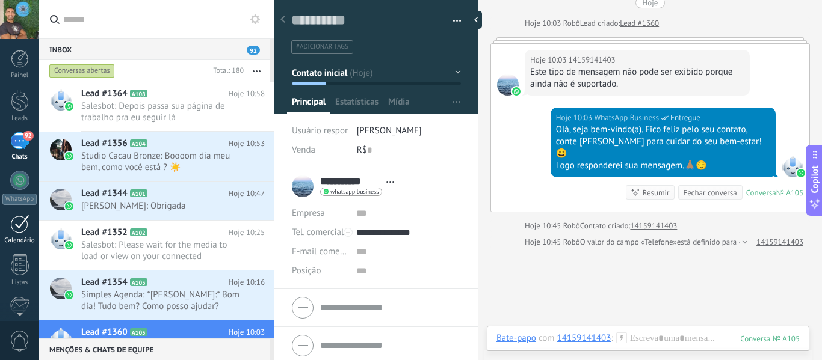
click at [18, 237] on div "Calendário" at bounding box center [19, 241] width 35 height 8
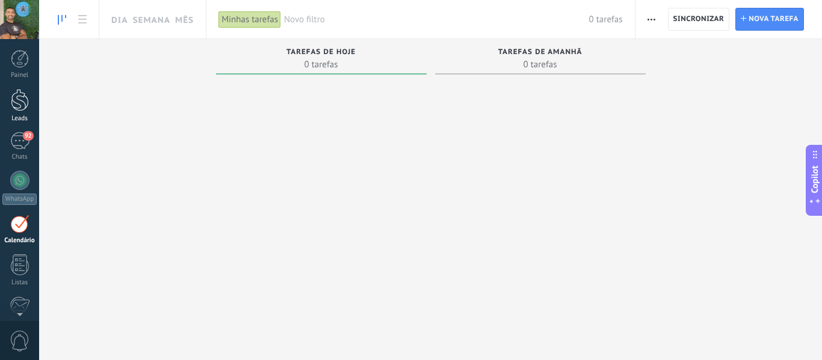
click at [12, 94] on div at bounding box center [20, 100] width 18 height 22
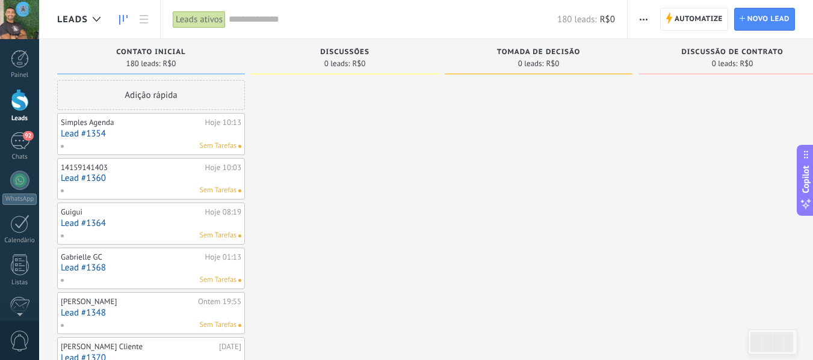
click at [193, 87] on div "Adição rápida" at bounding box center [151, 95] width 188 height 30
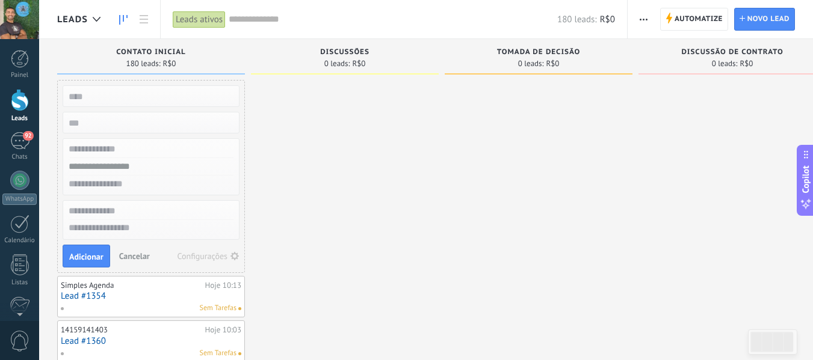
click at [134, 258] on span "Cancelar" at bounding box center [134, 256] width 31 height 11
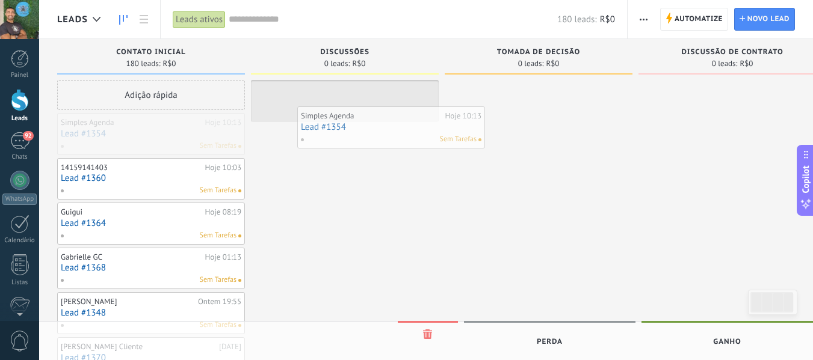
drag, startPoint x: 147, startPoint y: 130, endPoint x: 386, endPoint y: 123, distance: 239.6
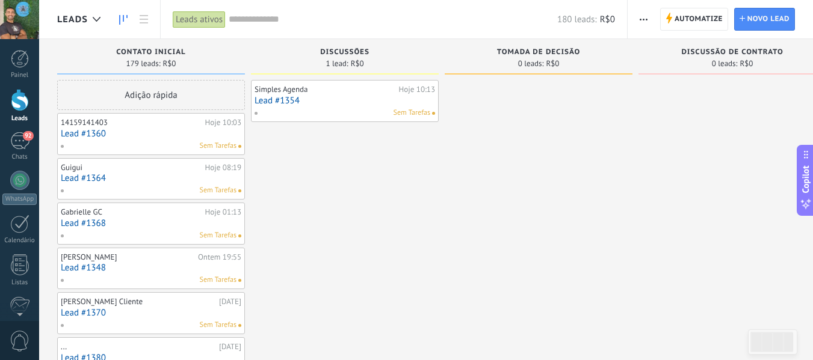
click at [424, 105] on link "Lead #1354" at bounding box center [345, 101] width 181 height 10
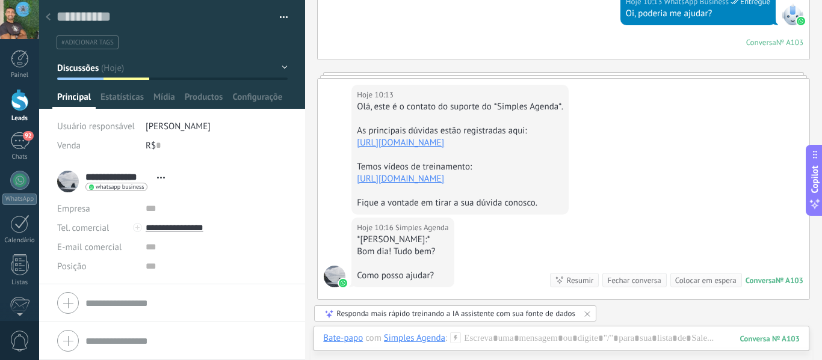
scroll to position [2, 0]
click at [155, 178] on span "Abrir detalhes Copiar nome Desvincular Contato principal" at bounding box center [161, 177] width 20 height 9
click at [283, 203] on li "**********" at bounding box center [172, 224] width 266 height 122
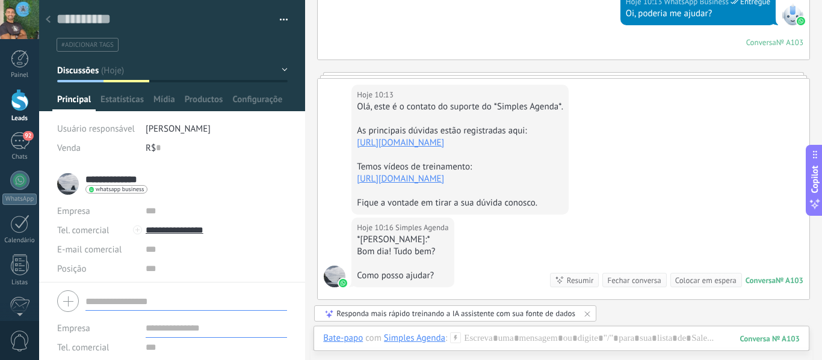
click at [140, 308] on form "Empresa Tel. comercial Comercial direto Celular Faz Casa Outros Tel. comercial …" at bounding box center [172, 347] width 230 height 122
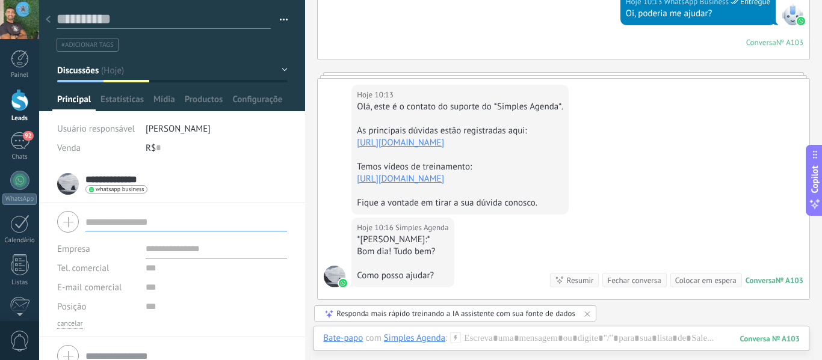
click at [110, 18] on textarea at bounding box center [164, 19] width 214 height 19
type textarea "*"
type textarea "**"
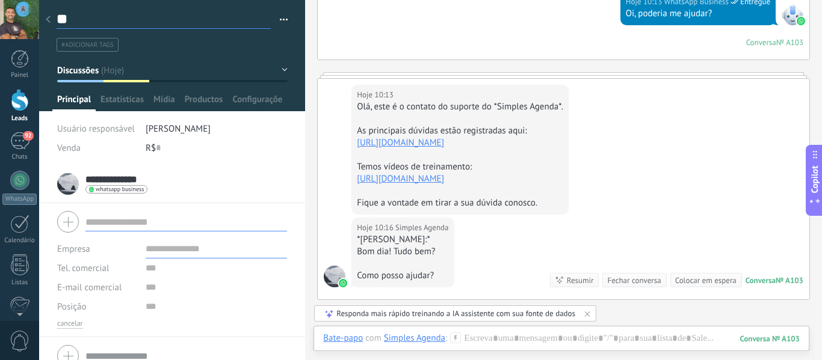
type textarea "***"
type textarea "****"
type textarea "*****"
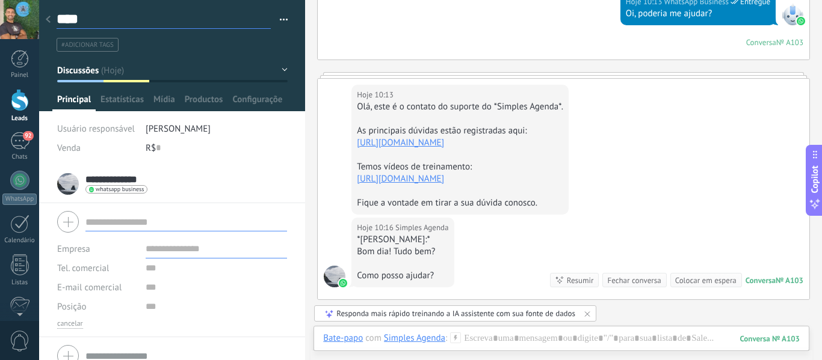
type textarea "*****"
type textarea "****"
type textarea "*****"
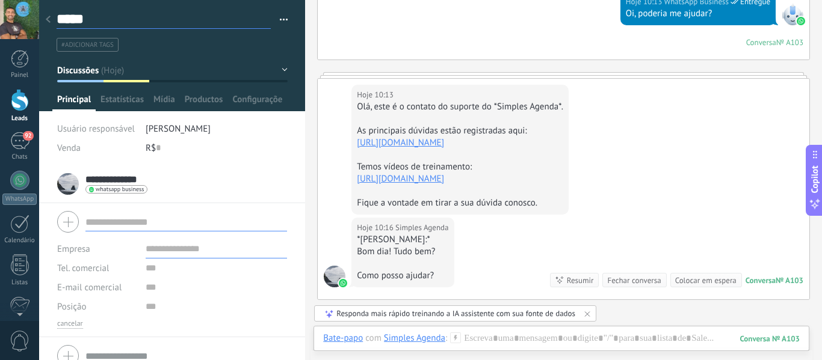
type textarea "*****"
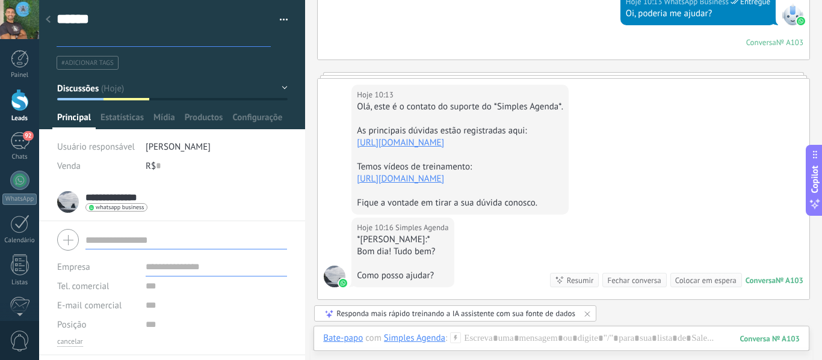
scroll to position [36, 0]
type textarea "*****"
click at [48, 20] on icon at bounding box center [48, 19] width 5 height 7
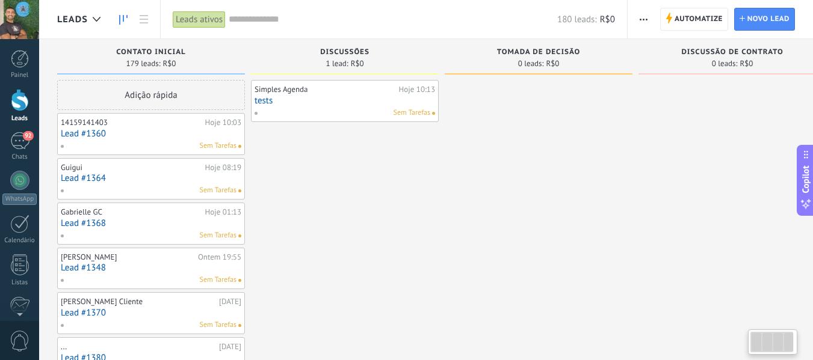
click at [416, 107] on div "Simples Agenda Hoje 10:13 tests Sem Tarefas" at bounding box center [345, 101] width 181 height 35
click at [359, 102] on link "tests" at bounding box center [345, 101] width 181 height 10
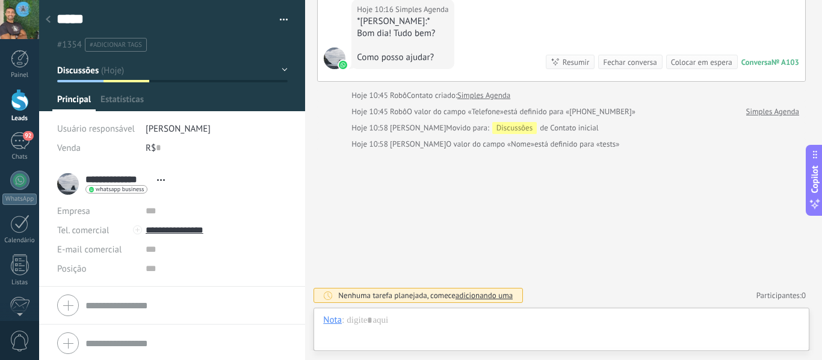
scroll to position [18, 0]
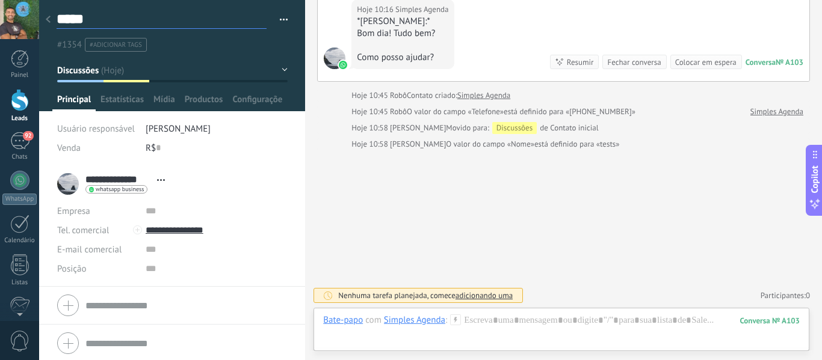
click at [108, 16] on textarea "*****" at bounding box center [162, 19] width 210 height 19
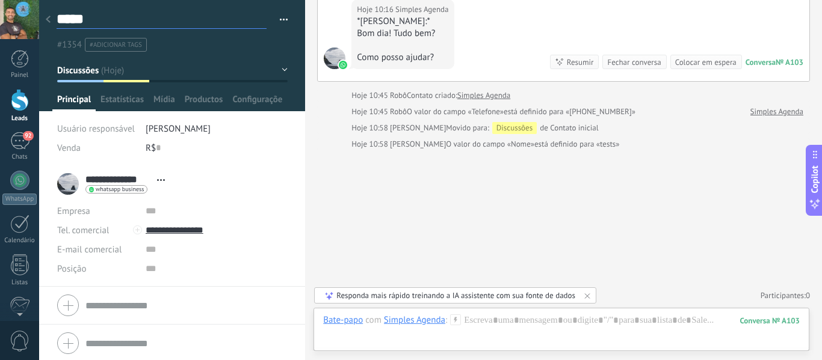
type textarea "**********"
click at [49, 25] on div at bounding box center [48, 19] width 17 height 23
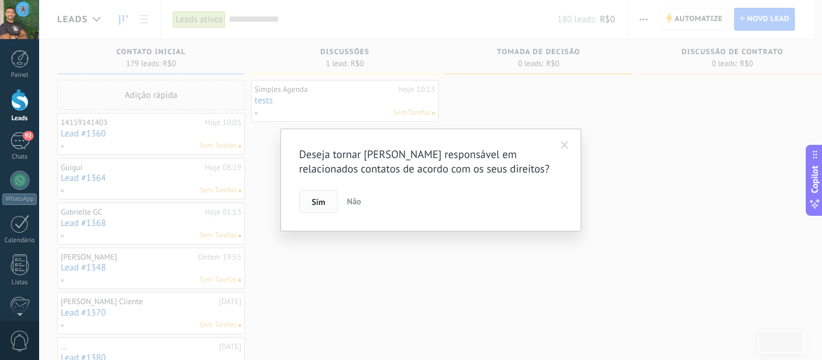
click at [327, 208] on button "Sim" at bounding box center [318, 201] width 39 height 23
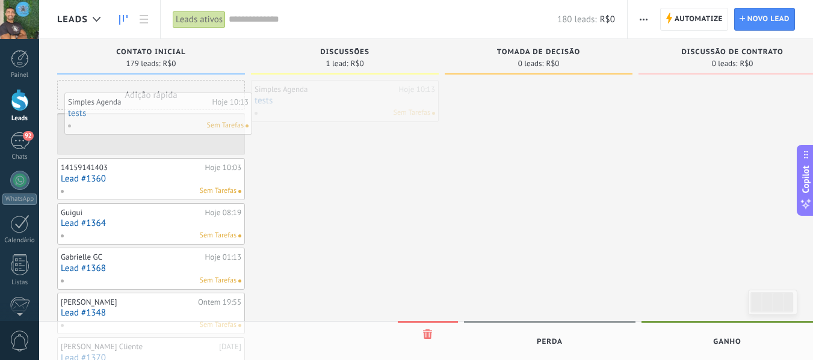
drag, startPoint x: 336, startPoint y: 103, endPoint x: 135, endPoint y: 93, distance: 201.2
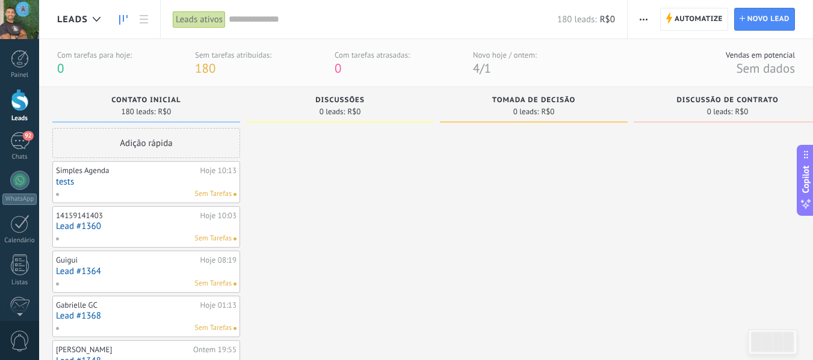
click at [202, 60] on span "180" at bounding box center [205, 68] width 20 height 16
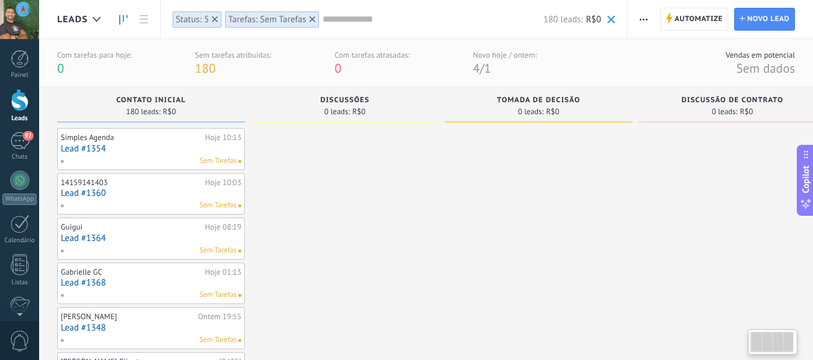
click at [312, 11] on div "Tarefas: Sem Tarefas" at bounding box center [272, 19] width 94 height 17
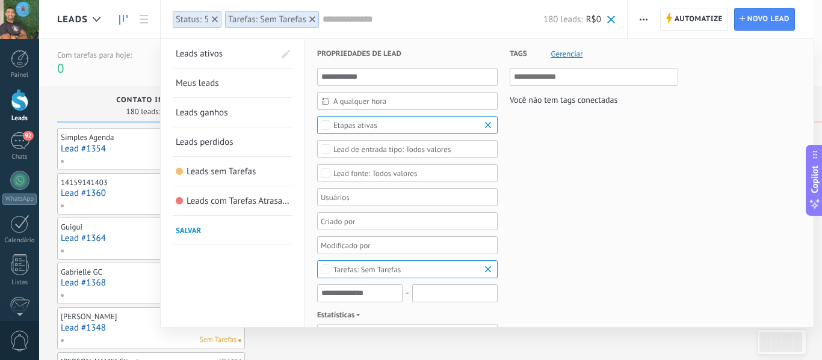
click at [311, 19] on icon at bounding box center [312, 19] width 6 height 6
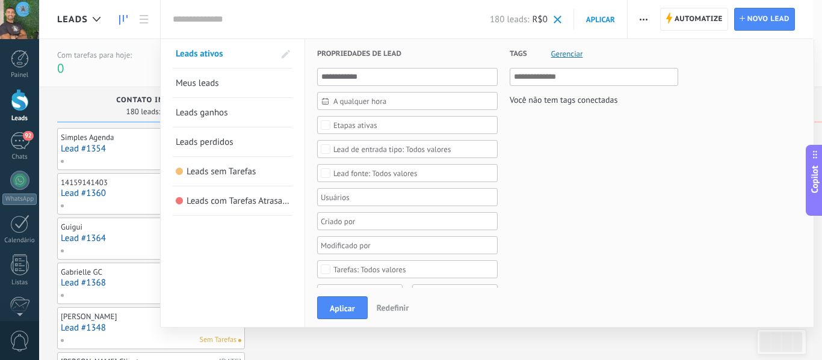
click at [105, 98] on div at bounding box center [411, 180] width 822 height 360
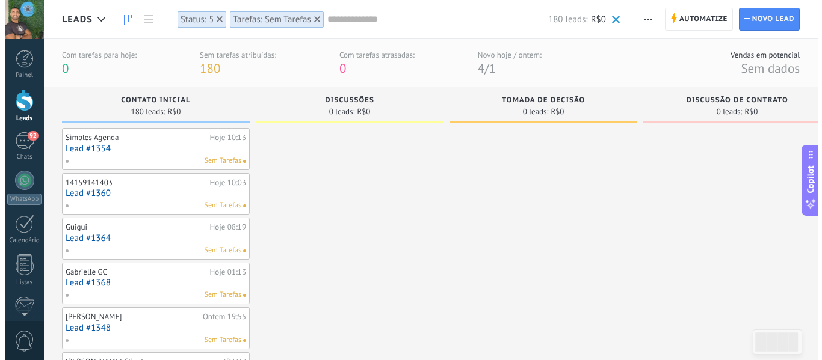
scroll to position [0, 19]
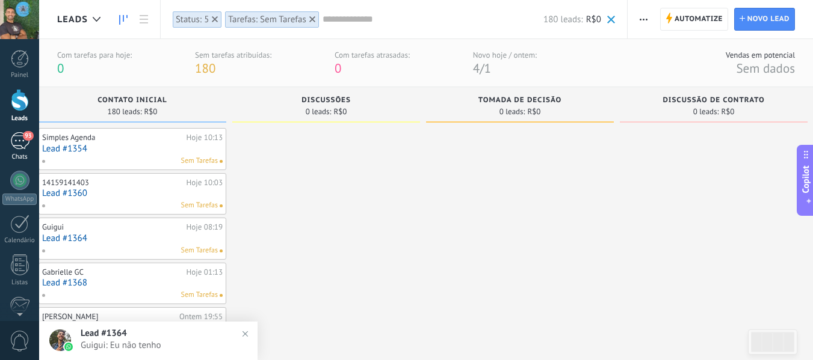
click at [10, 146] on div "93" at bounding box center [19, 140] width 19 height 17
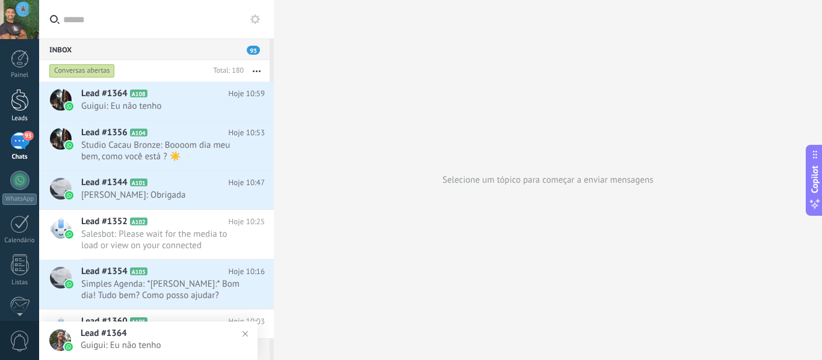
click at [14, 97] on div at bounding box center [20, 100] width 18 height 22
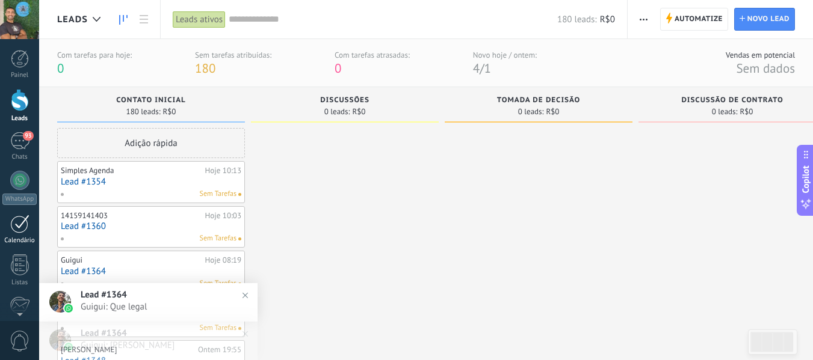
click at [26, 234] on link "Calendário" at bounding box center [19, 230] width 39 height 30
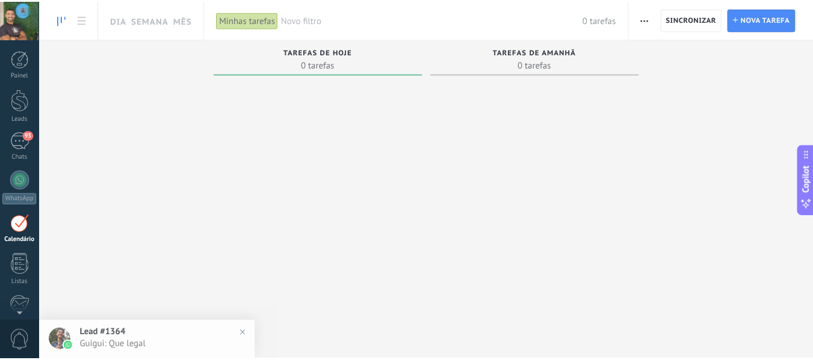
scroll to position [35, 0]
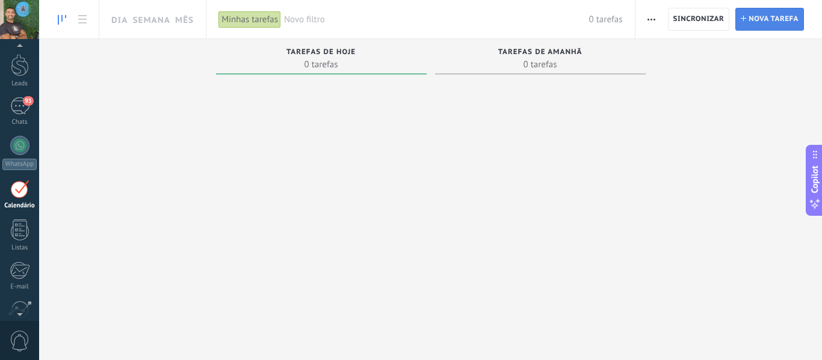
click at [765, 19] on span "Nova tarefa" at bounding box center [774, 19] width 50 height 22
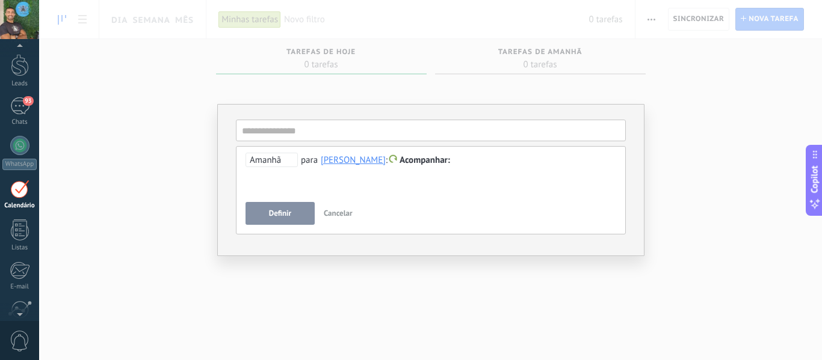
click at [340, 217] on span "Cancelar" at bounding box center [338, 213] width 29 height 10
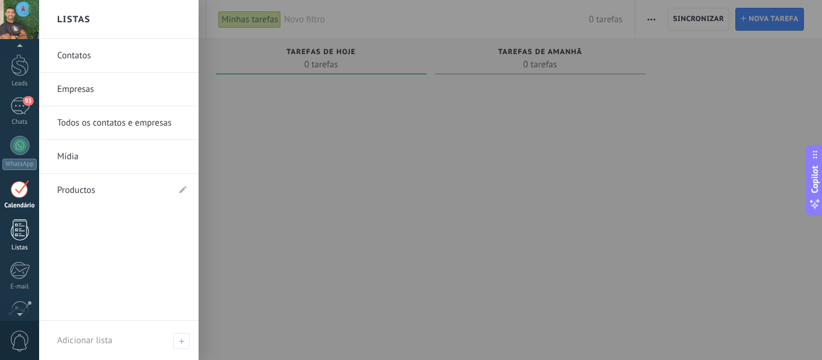
click at [25, 229] on div at bounding box center [20, 230] width 18 height 21
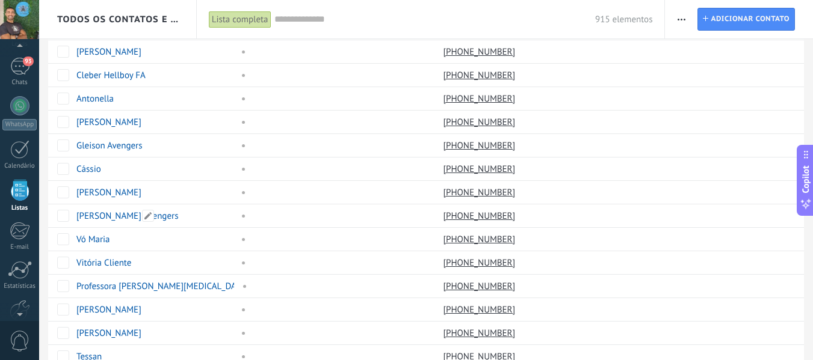
scroll to position [58, 0]
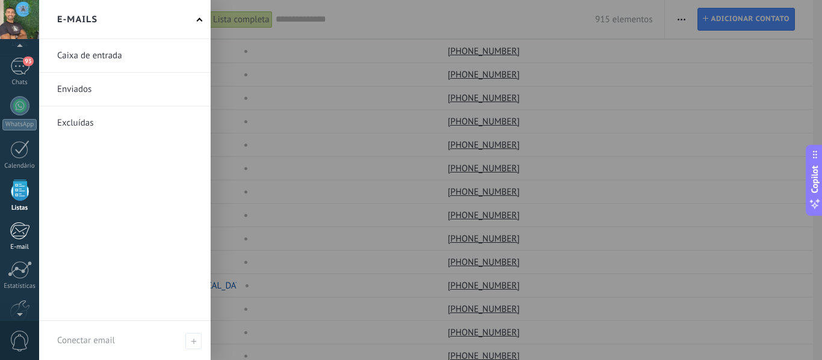
click at [27, 229] on div at bounding box center [20, 231] width 20 height 18
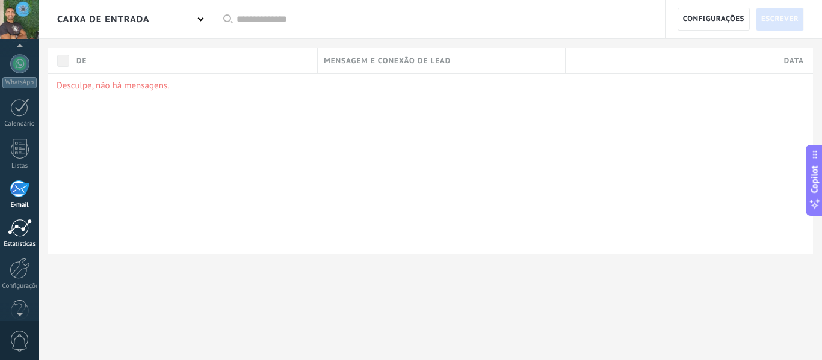
click at [17, 230] on div at bounding box center [20, 228] width 24 height 18
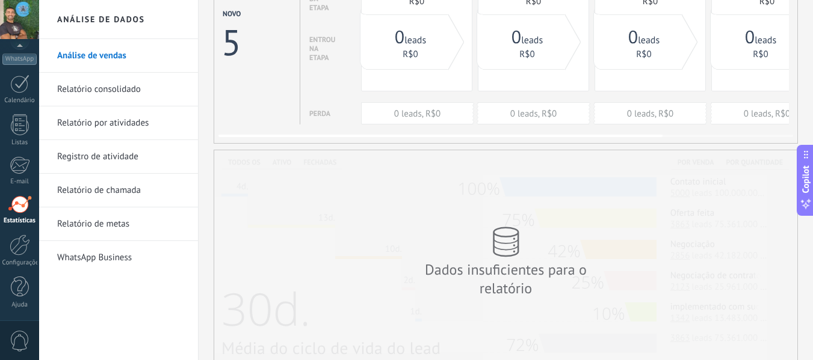
scroll to position [173, 0]
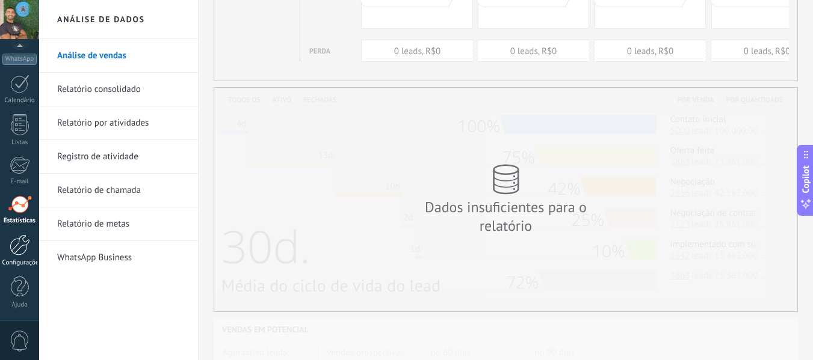
click at [23, 255] on div at bounding box center [20, 245] width 20 height 21
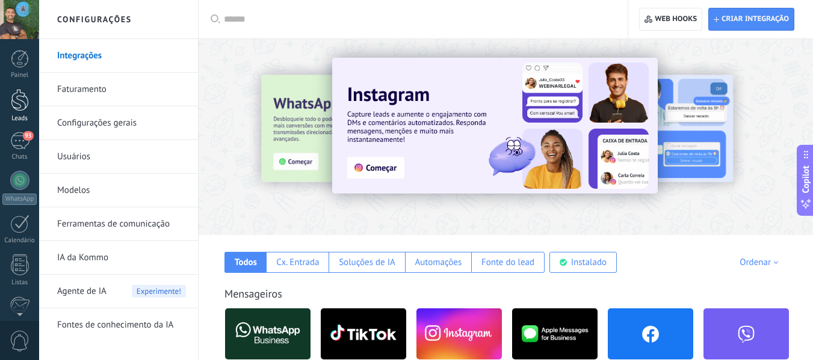
click at [21, 107] on div at bounding box center [20, 100] width 18 height 22
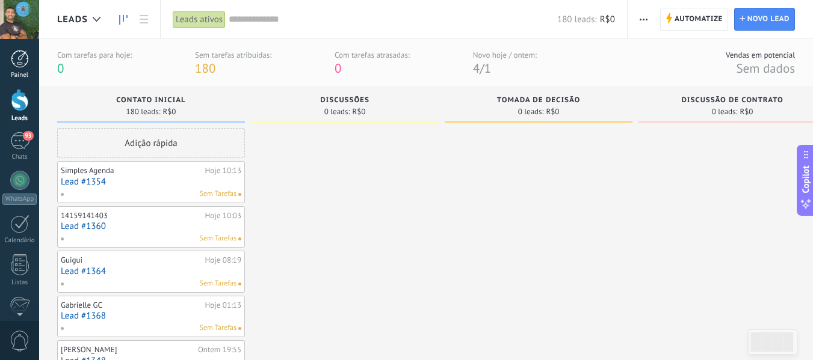
click at [13, 69] on link "Painel" at bounding box center [19, 64] width 39 height 29
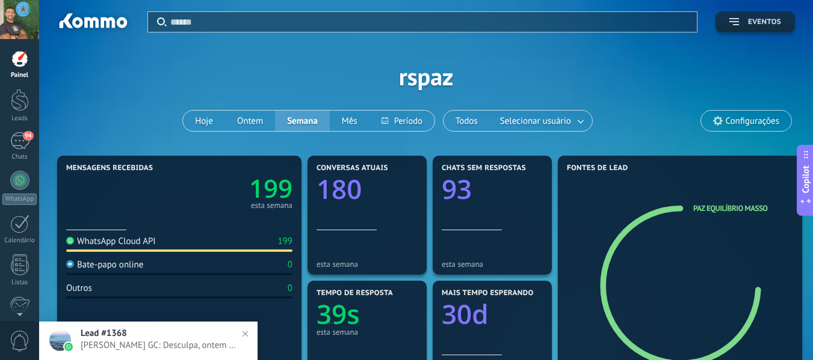
click at [758, 24] on span "Eventos" at bounding box center [764, 22] width 33 height 8
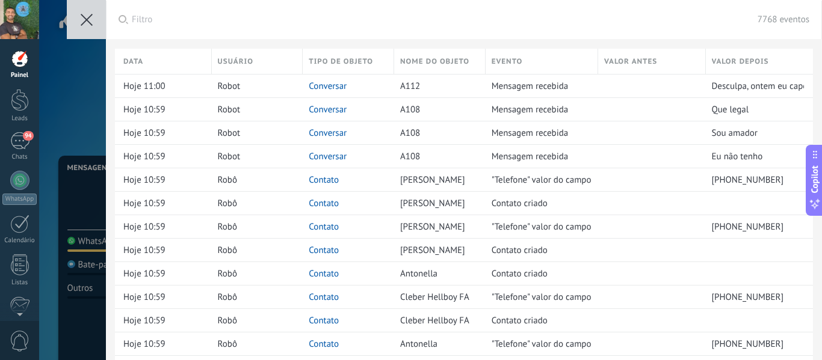
click at [84, 20] on icon at bounding box center [87, 20] width 12 height 12
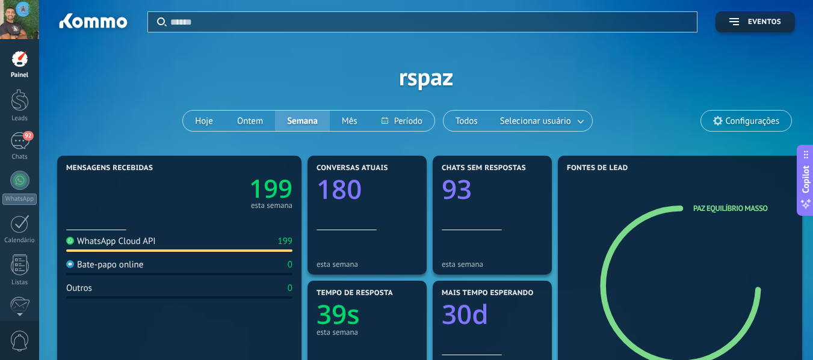
click at [11, 5] on div at bounding box center [19, 19] width 39 height 39
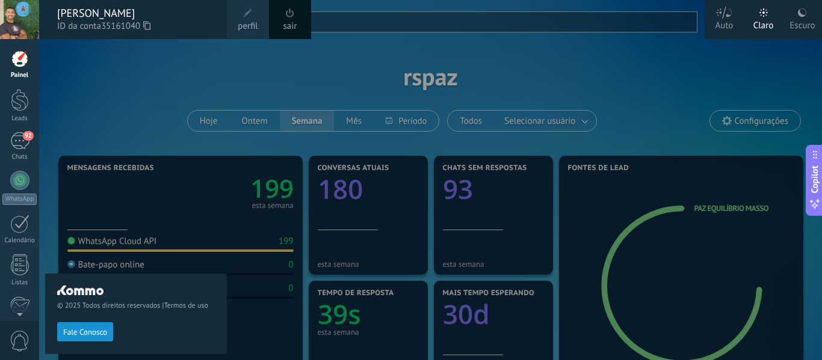
click at [252, 14] on span at bounding box center [247, 13] width 13 height 13
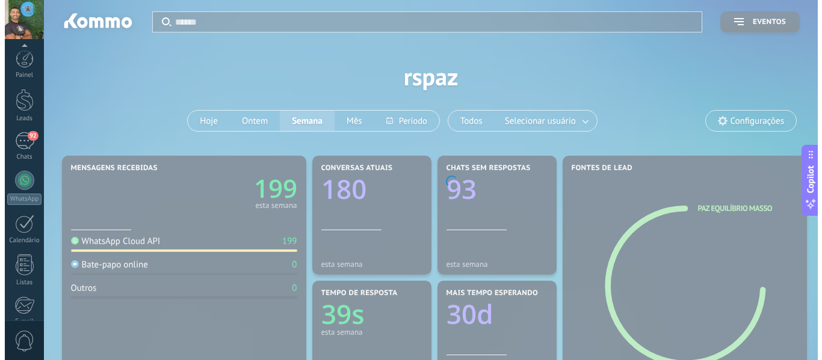
scroll to position [140, 0]
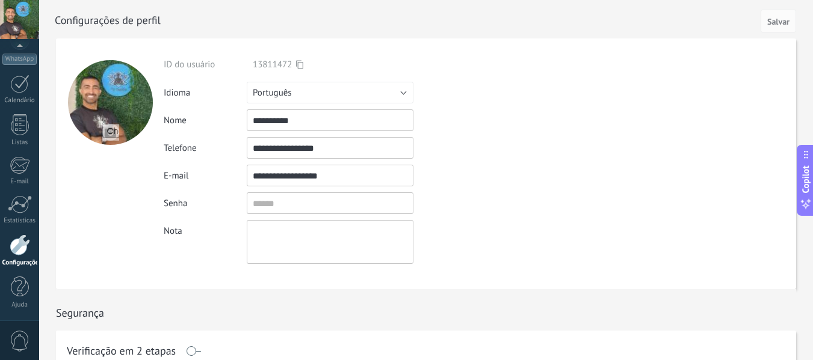
click at [261, 236] on textarea at bounding box center [330, 242] width 167 height 44
click at [282, 210] on input "textbox" at bounding box center [330, 204] width 167 height 22
click at [238, 200] on div "Senha" at bounding box center [205, 203] width 83 height 11
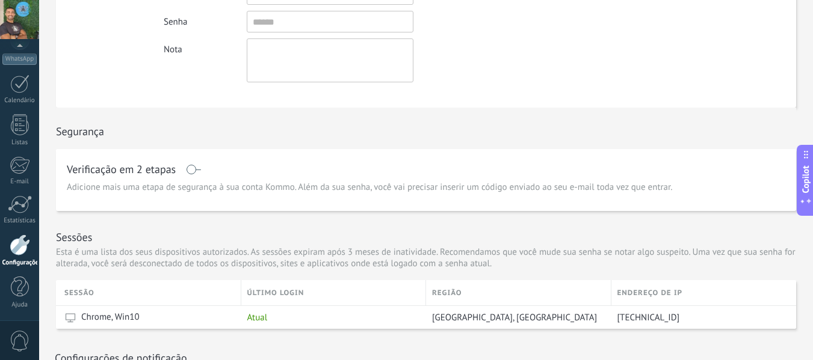
click at [804, 171] on span "Copilot" at bounding box center [806, 179] width 12 height 28
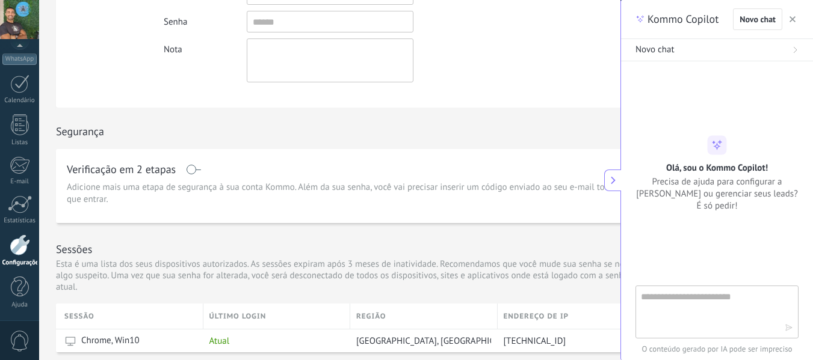
type textarea "**********"
click at [612, 175] on button at bounding box center [612, 181] width 17 height 22
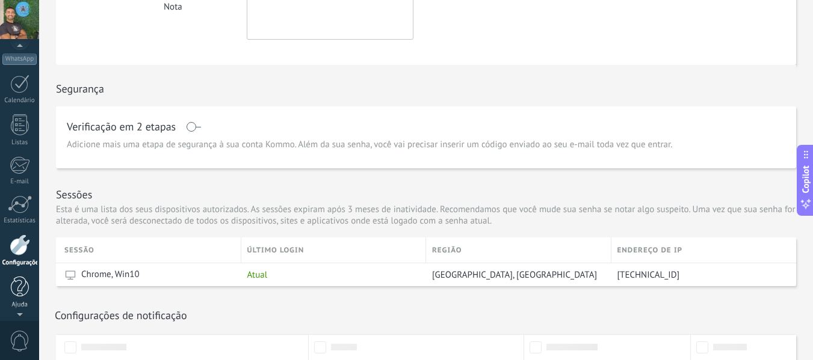
scroll to position [216, 0]
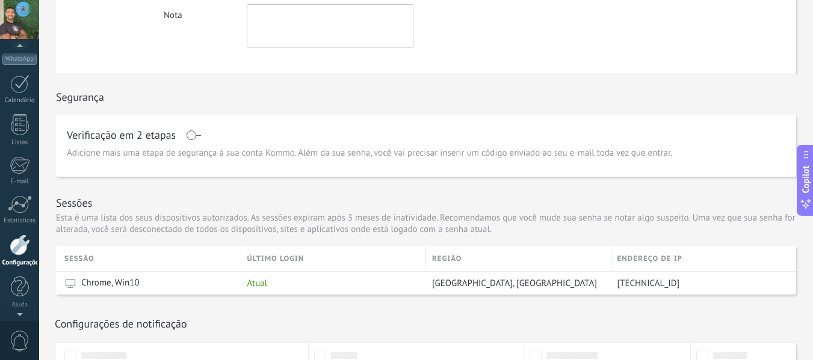
click at [19, 236] on div at bounding box center [20, 245] width 20 height 21
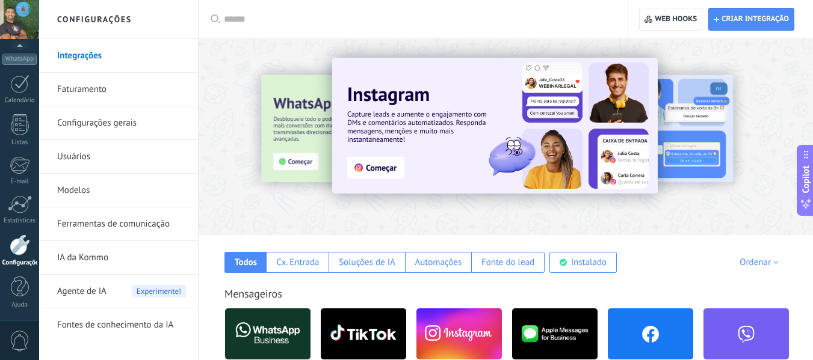
click at [116, 91] on link "Faturamento" at bounding box center [121, 90] width 129 height 34
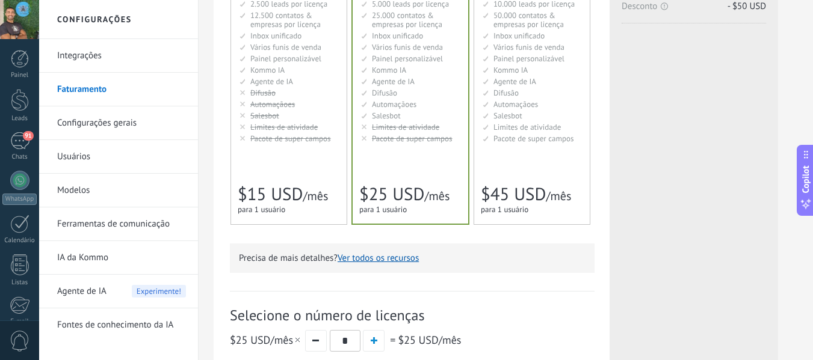
scroll to position [200, 0]
click at [185, 122] on link "Configurações gerais" at bounding box center [121, 124] width 129 height 34
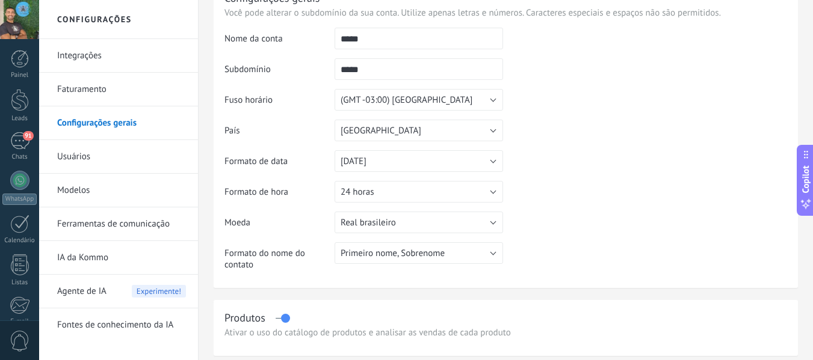
scroll to position [128, 0]
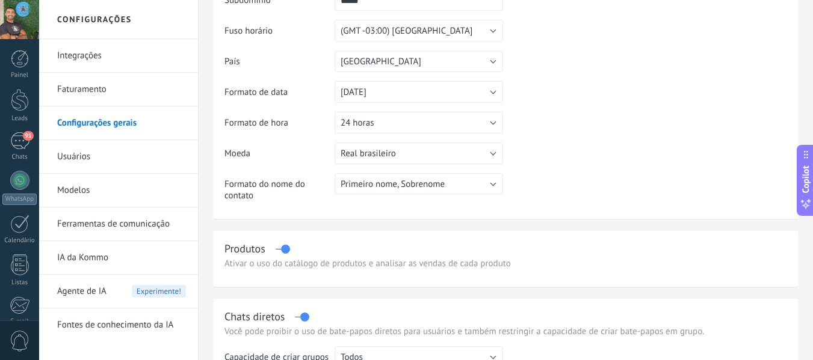
click at [120, 164] on link "Usuários" at bounding box center [121, 157] width 129 height 34
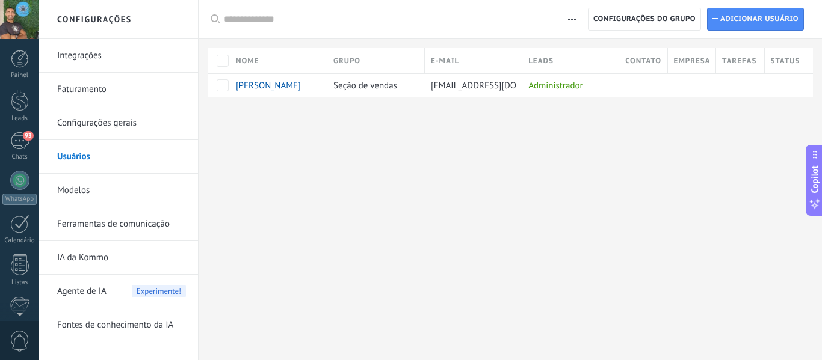
scroll to position [140, 0]
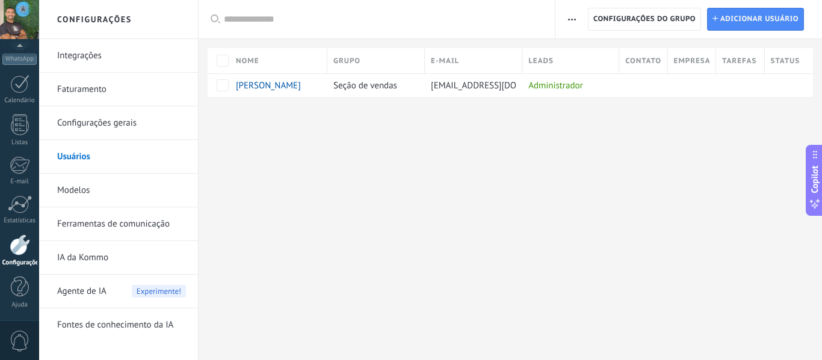
click at [18, 66] on div "Painel Leads 93 Chats WhatsApp Clientes" at bounding box center [19, 116] width 39 height 412
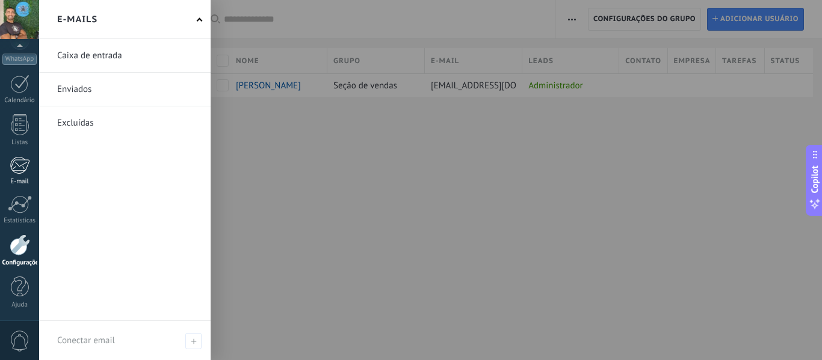
scroll to position [0, 0]
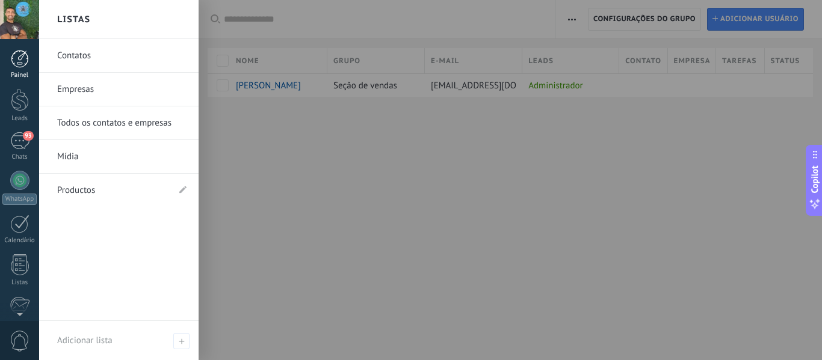
click at [19, 64] on div at bounding box center [20, 59] width 18 height 18
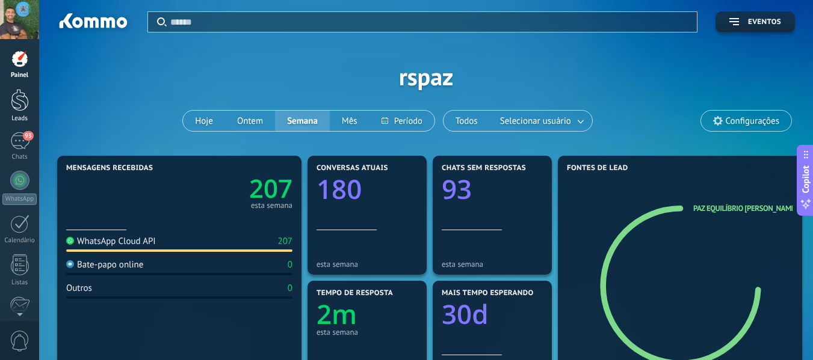
click at [19, 102] on div at bounding box center [20, 100] width 18 height 22
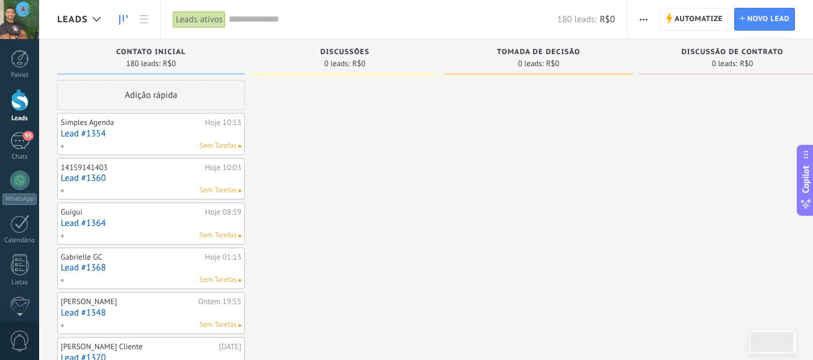
click at [644, 19] on use "button" at bounding box center [644, 20] width 8 height 2
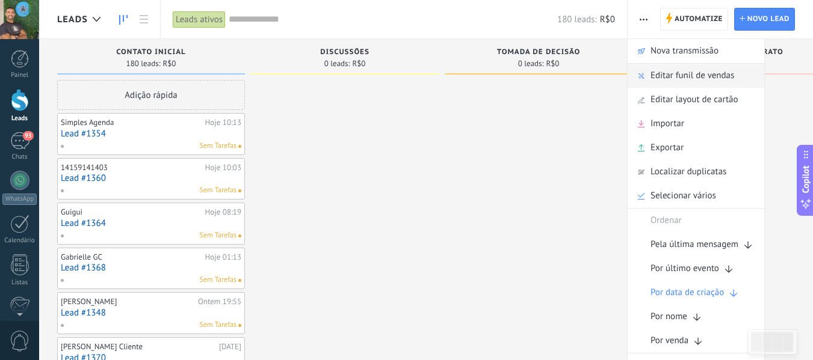
click at [658, 82] on span "Editar funil de vendas" at bounding box center [692, 76] width 84 height 24
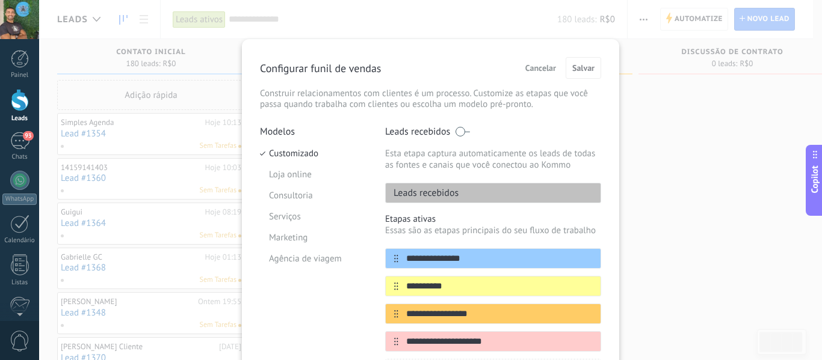
scroll to position [62, 0]
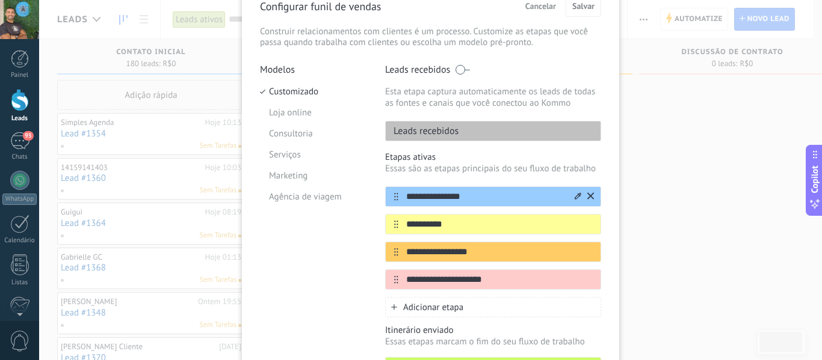
click at [575, 197] on icon at bounding box center [578, 196] width 7 height 7
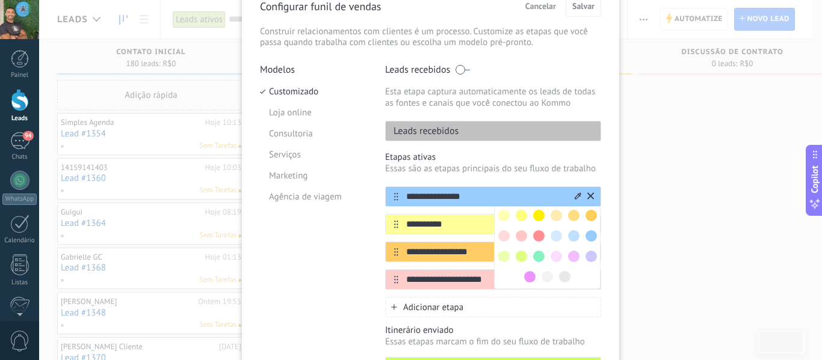
click at [575, 194] on icon at bounding box center [578, 196] width 7 height 7
click at [516, 190] on div "**********" at bounding box center [493, 197] width 216 height 20
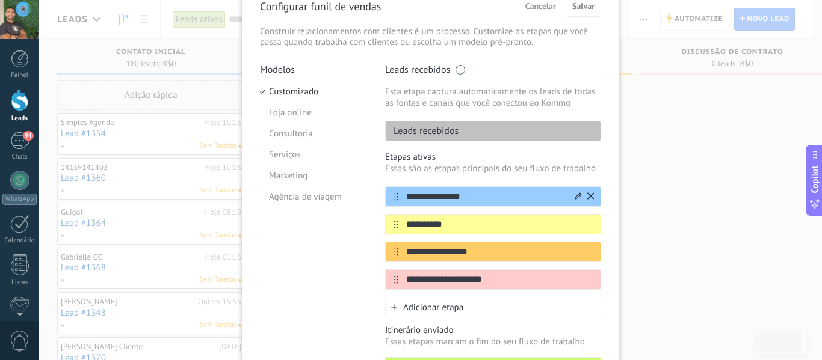
click at [516, 191] on input "**********" at bounding box center [485, 197] width 175 height 13
type input "**********"
click at [447, 227] on input "**********" at bounding box center [485, 224] width 175 height 13
type input "**********"
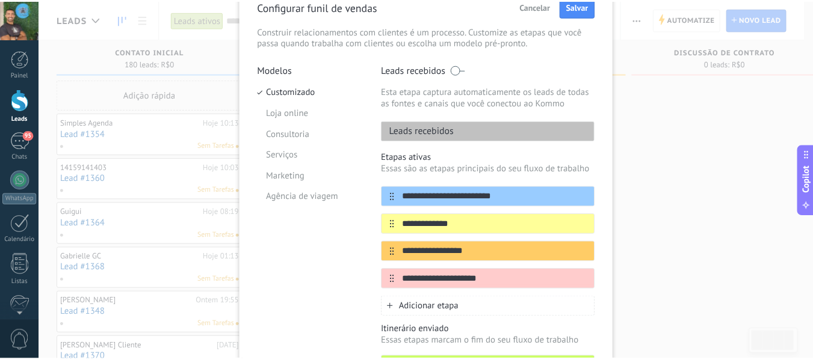
scroll to position [0, 0]
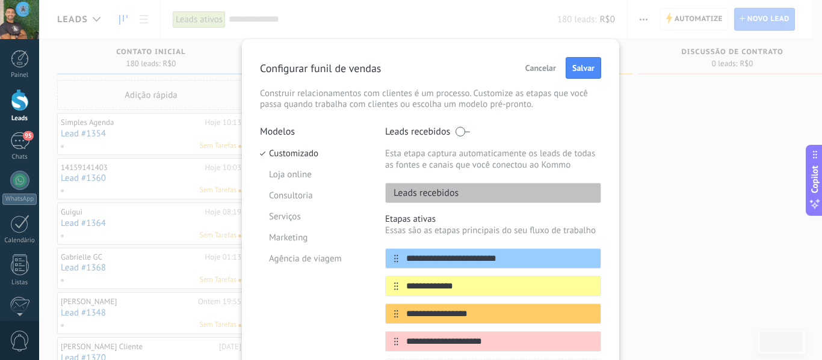
click at [536, 66] on span "Cancelar" at bounding box center [540, 68] width 31 height 8
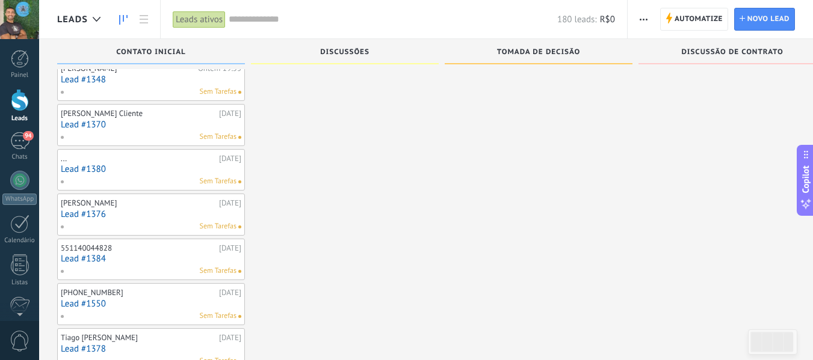
scroll to position [233, 0]
click at [23, 143] on div "94" at bounding box center [19, 140] width 19 height 17
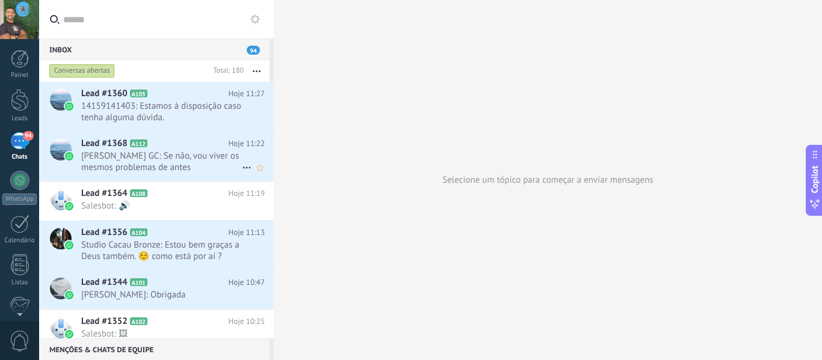
click at [188, 143] on h2 "Lead #1368 A112" at bounding box center [154, 144] width 147 height 12
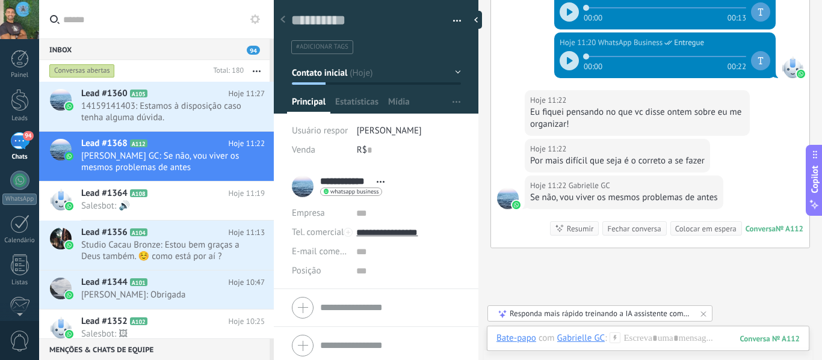
scroll to position [821, 0]
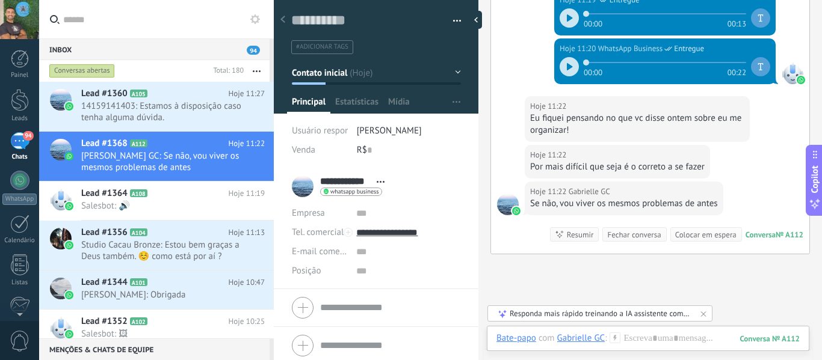
click at [562, 61] on div at bounding box center [569, 66] width 19 height 19
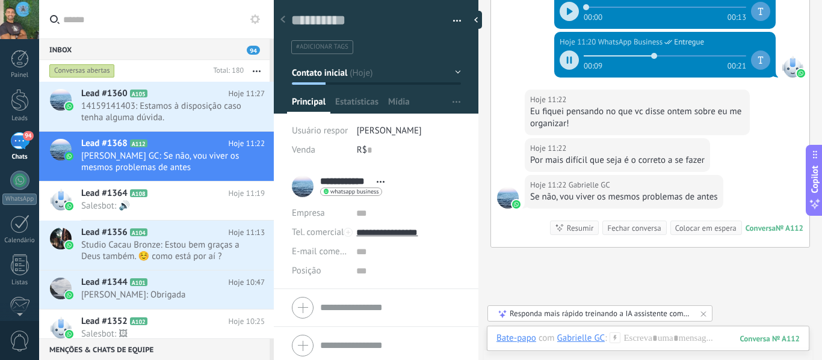
scroll to position [827, 0]
click at [172, 119] on span "14159141403: Estamos à disposição caso tenha alguma dúvida." at bounding box center [161, 111] width 161 height 23
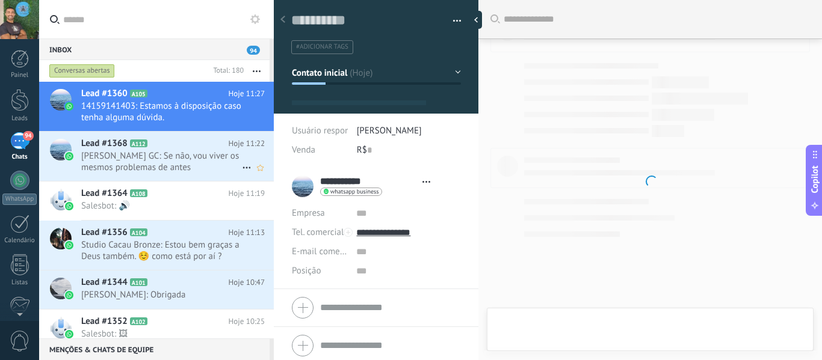
type textarea "**********"
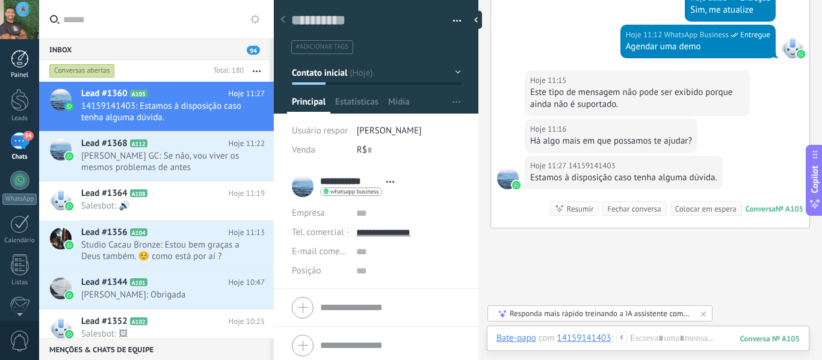
click at [17, 55] on div at bounding box center [20, 59] width 18 height 18
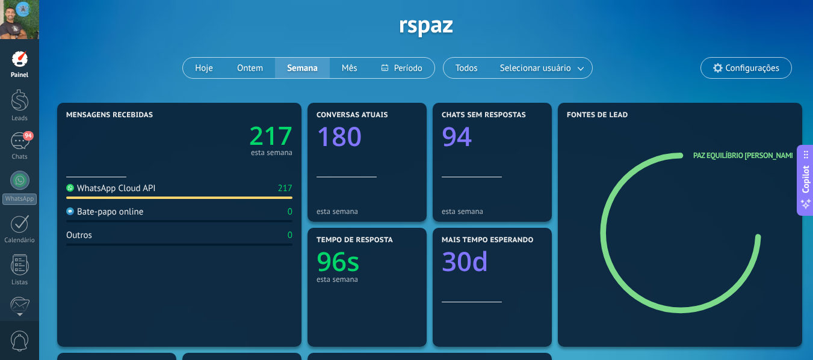
scroll to position [85, 0]
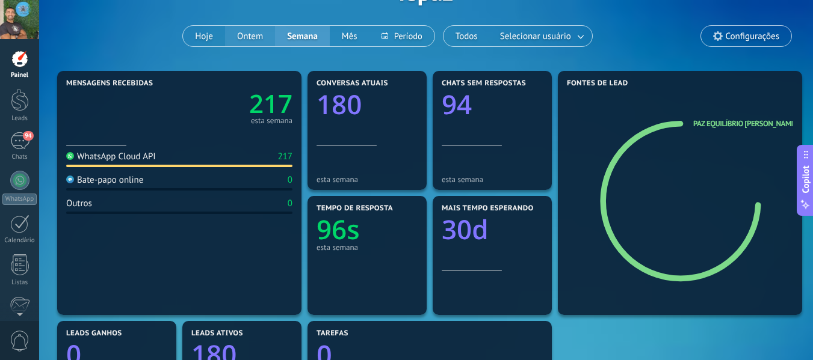
click at [253, 34] on button "Ontem" at bounding box center [250, 36] width 50 height 20
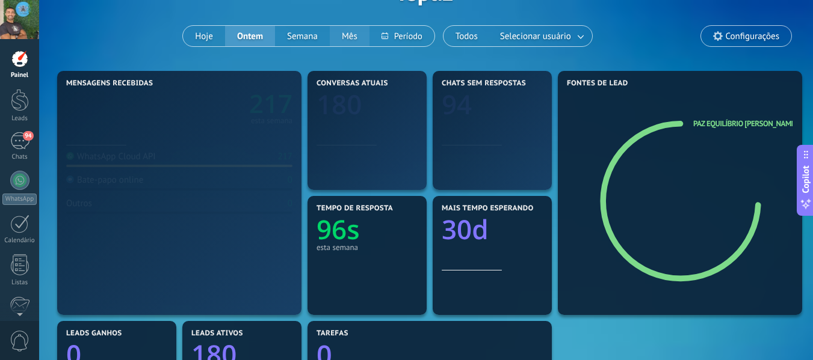
click at [342, 32] on button "Mês" at bounding box center [350, 36] width 40 height 20
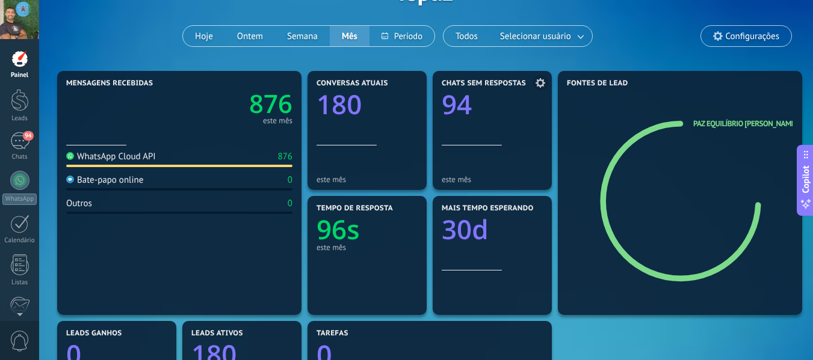
click at [536, 76] on span at bounding box center [541, 83] width 16 height 16
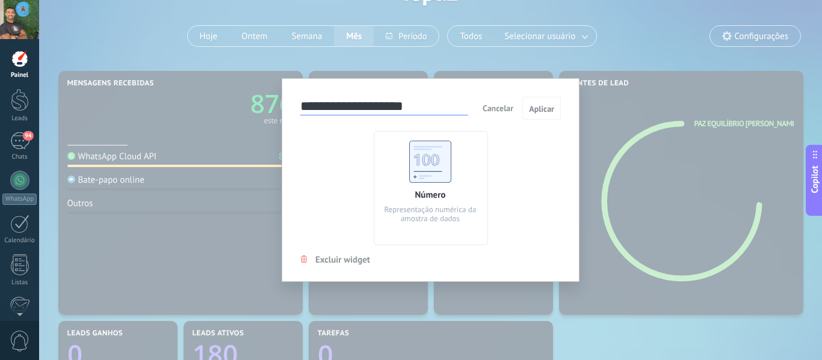
click at [502, 65] on div "**********" at bounding box center [430, 180] width 783 height 360
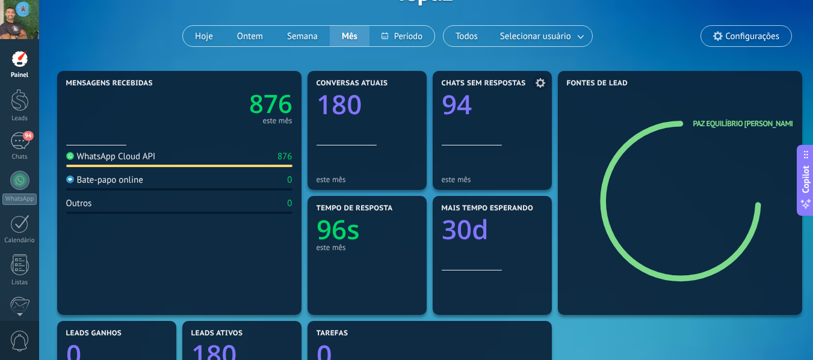
click at [487, 148] on div "este mês" at bounding box center [492, 165] width 101 height 39
click at [465, 108] on text "94" at bounding box center [457, 104] width 30 height 36
click at [542, 81] on use at bounding box center [541, 83] width 10 height 10
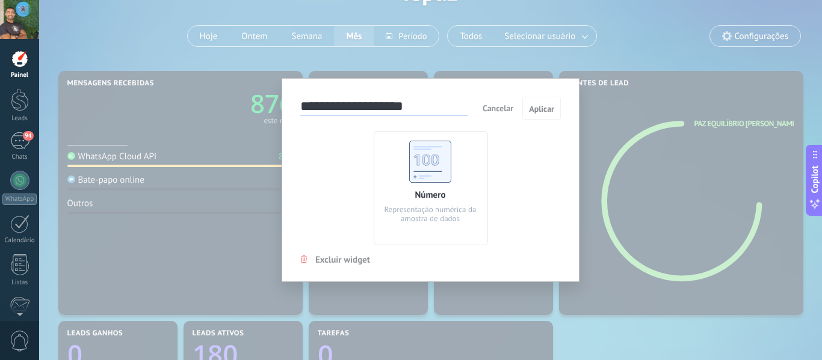
click at [403, 169] on div "Número Representação numérica da amostra de dados" at bounding box center [431, 188] width 114 height 114
click at [425, 168] on use at bounding box center [430, 162] width 42 height 42
drag, startPoint x: 553, startPoint y: 110, endPoint x: 542, endPoint y: 112, distance: 11.1
click at [542, 112] on span "Aplicar" at bounding box center [541, 109] width 25 height 8
click at [495, 114] on button "Cancelar" at bounding box center [498, 108] width 40 height 18
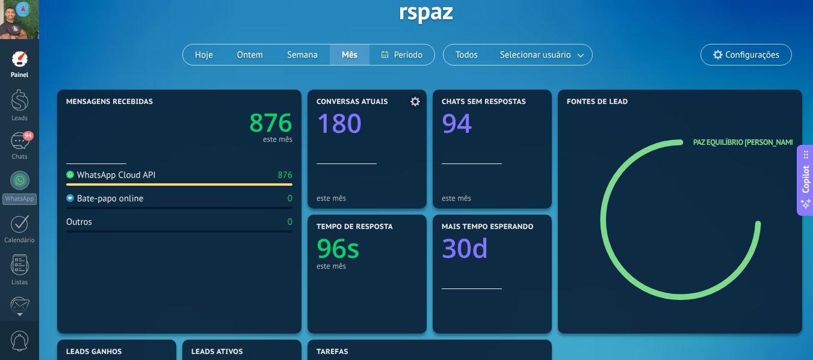
scroll to position [66, 0]
click at [17, 104] on div at bounding box center [20, 100] width 18 height 22
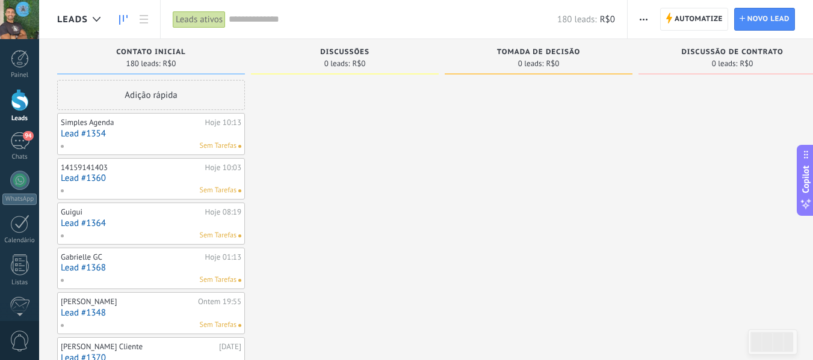
click at [209, 22] on div "Leads ativos" at bounding box center [199, 19] width 53 height 17
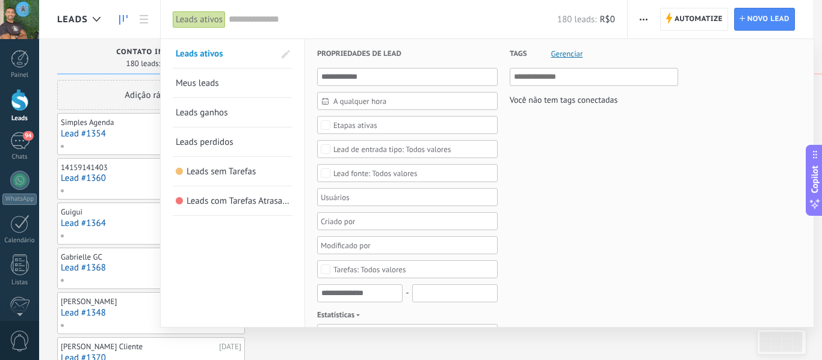
click at [224, 167] on span "Leads sem Tarefas" at bounding box center [221, 171] width 69 height 11
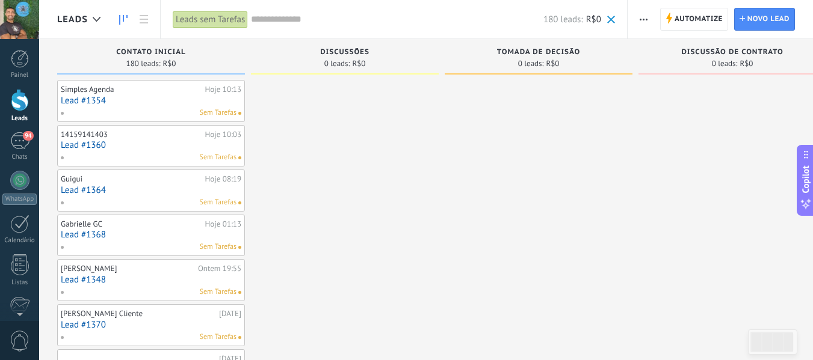
click at [221, 23] on div "Leads sem Tarefas" at bounding box center [210, 19] width 75 height 17
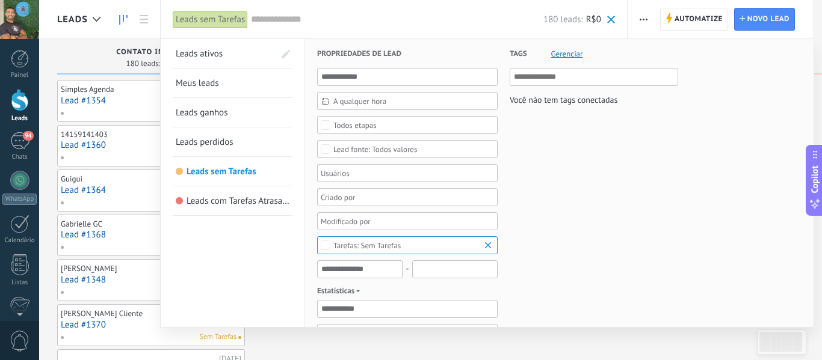
click at [230, 199] on span "Leads com Tarefas Atrasadas" at bounding box center [241, 201] width 109 height 11
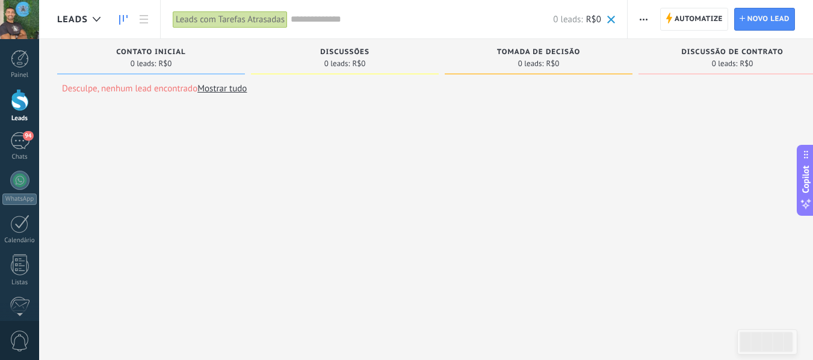
click at [232, 17] on div "Leads com Tarefas Atrasadas" at bounding box center [230, 19] width 115 height 17
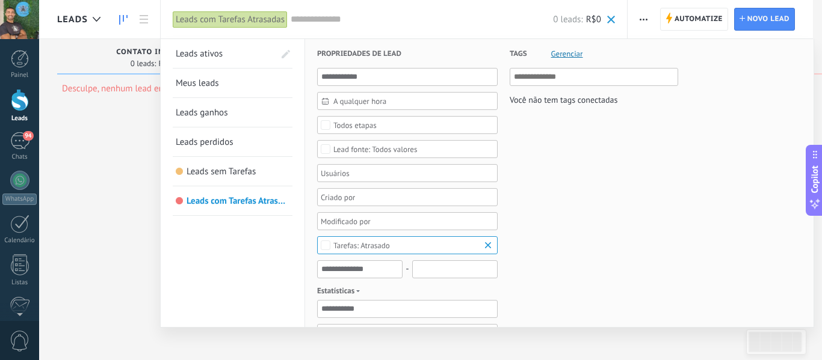
click at [222, 81] on link "Meus leads" at bounding box center [233, 83] width 114 height 29
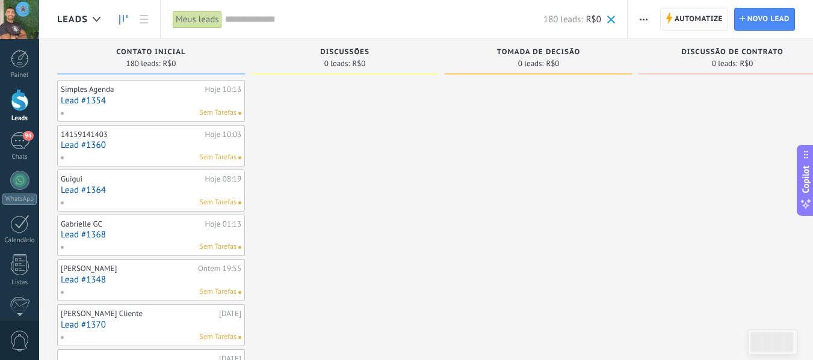
click at [693, 24] on span "Automatize" at bounding box center [699, 19] width 48 height 22
